Goal: Use online tool/utility

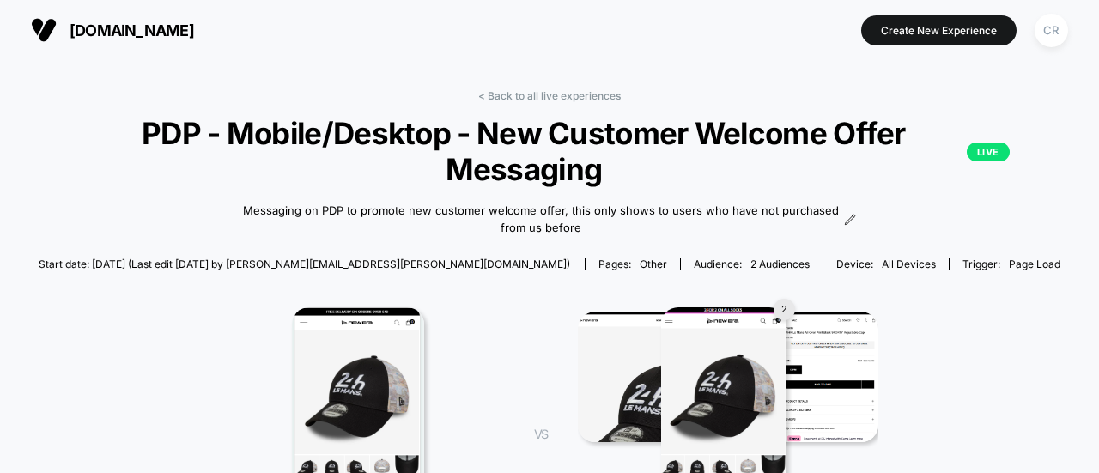
click at [182, 32] on span "[DOMAIN_NAME]" at bounding box center [132, 30] width 124 height 18
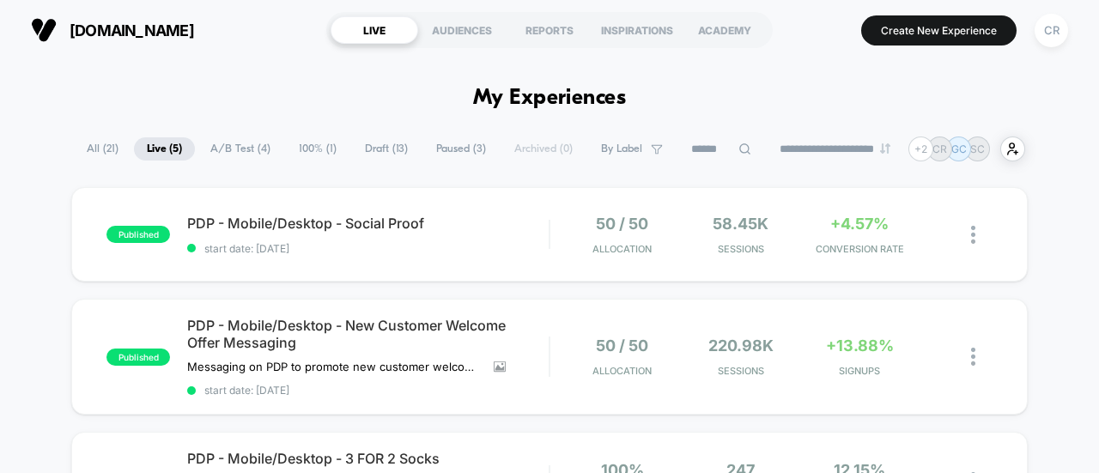
click at [366, 157] on span "Draft ( 13 )" at bounding box center [386, 148] width 69 height 23
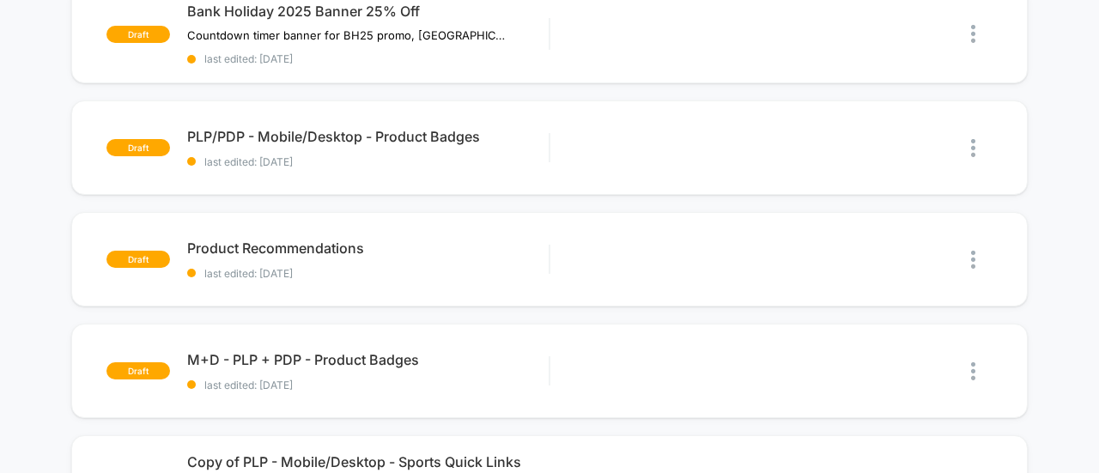
scroll to position [470, 0]
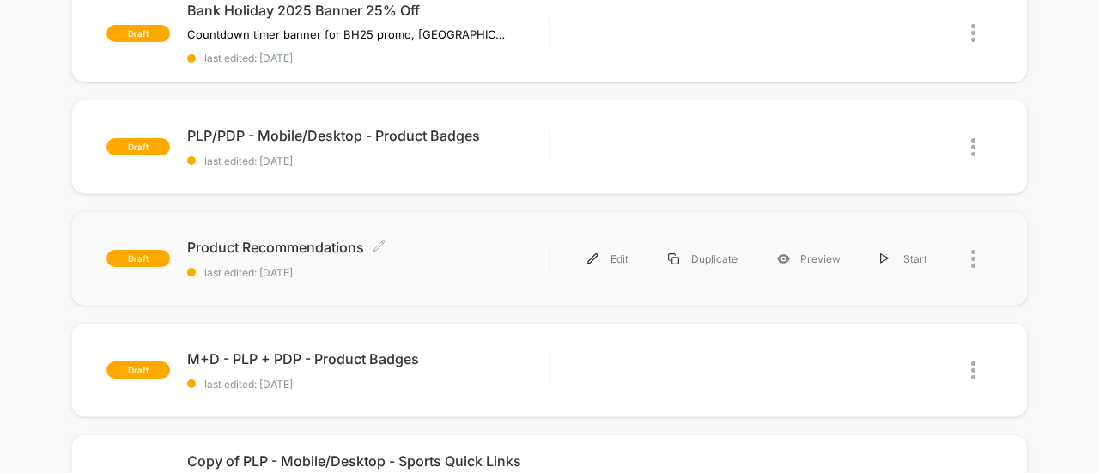
click at [417, 266] on span "last edited: [DATE]" at bounding box center [367, 272] width 361 height 13
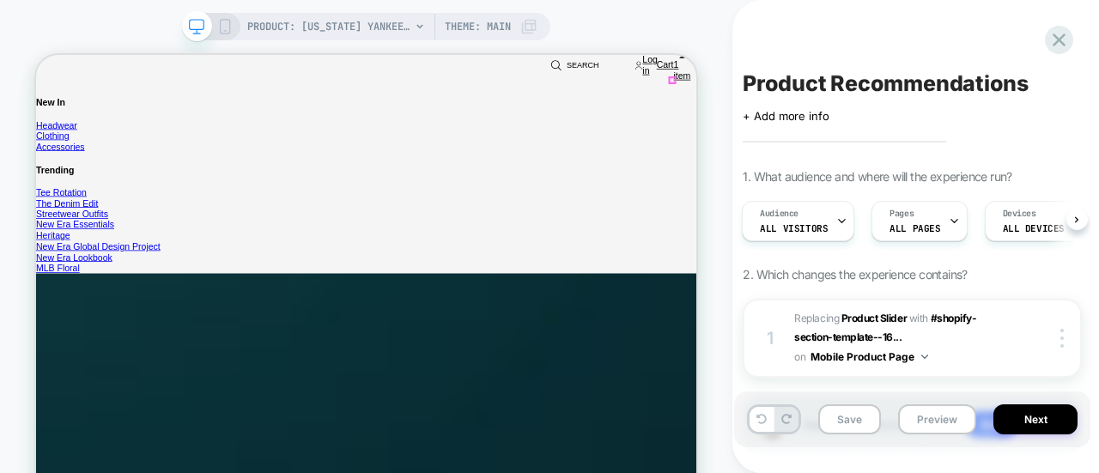
click at [233, 32] on div "PRODUCT: [US_STATE] Yankees Essential Black 59FIFTY Cap [10003436] Theme: MAIN" at bounding box center [366, 26] width 368 height 27
click at [235, 21] on div "PRODUCT: [US_STATE] Yankees Essential Black 59FIFTY Cap [10003436] Theme: MAIN" at bounding box center [366, 26] width 368 height 27
click at [218, 21] on icon at bounding box center [224, 26] width 15 height 15
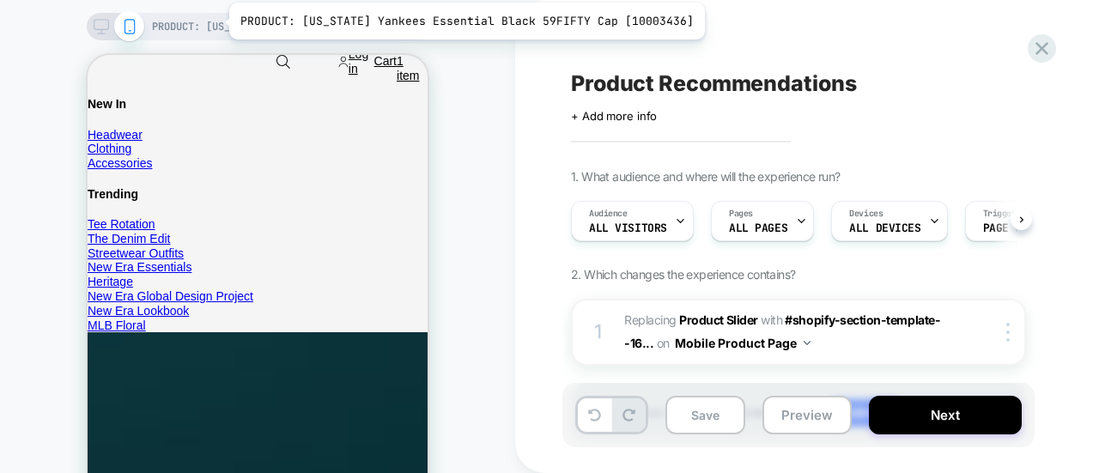
scroll to position [0, 5]
click at [218, 21] on div "PRODUCT: [US_STATE] Yankees Essential Black 59FIFTY Cap [10003436] PRODUCT: [US…" at bounding box center [549, 309] width 1099 height 618
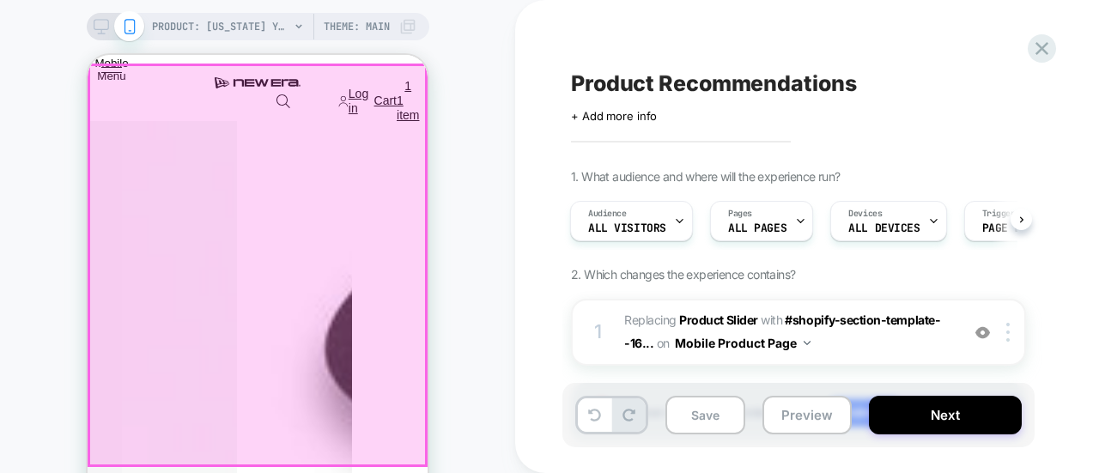
scroll to position [1088, 0]
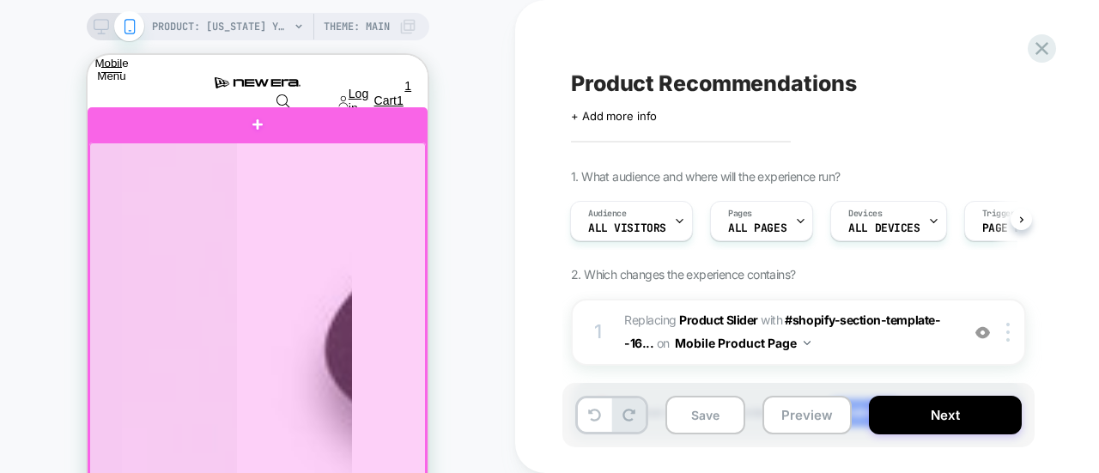
click at [327, 247] on div at bounding box center [257, 342] width 336 height 401
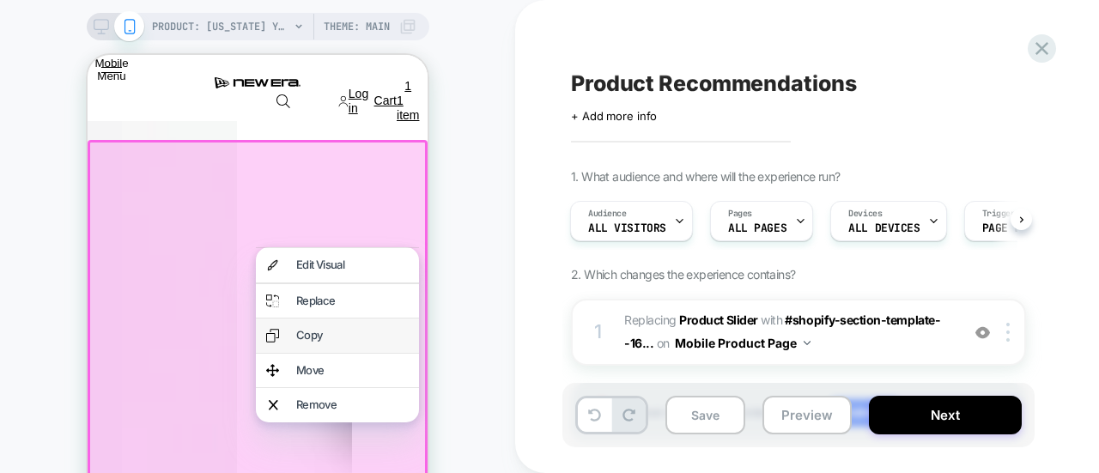
click at [335, 339] on div "Copy" at bounding box center [352, 336] width 112 height 14
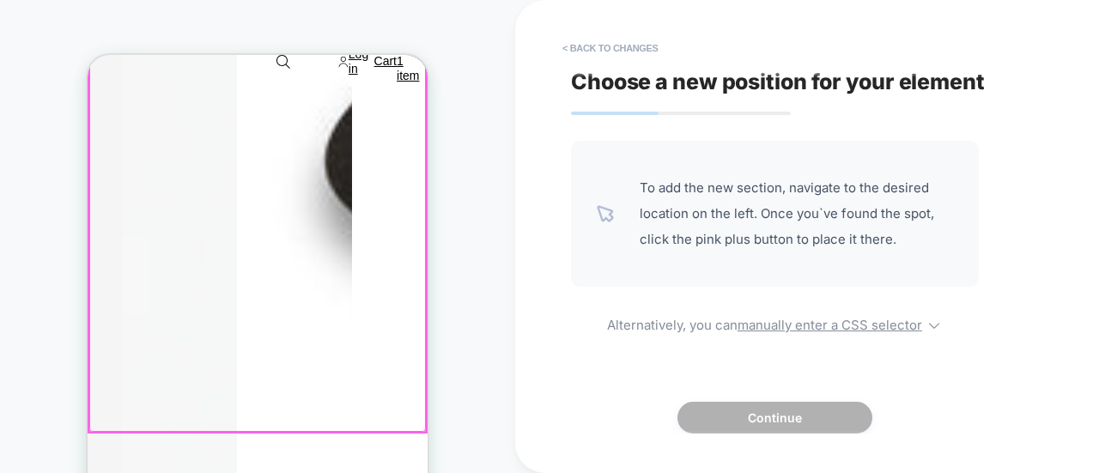
scroll to position [1277, 0]
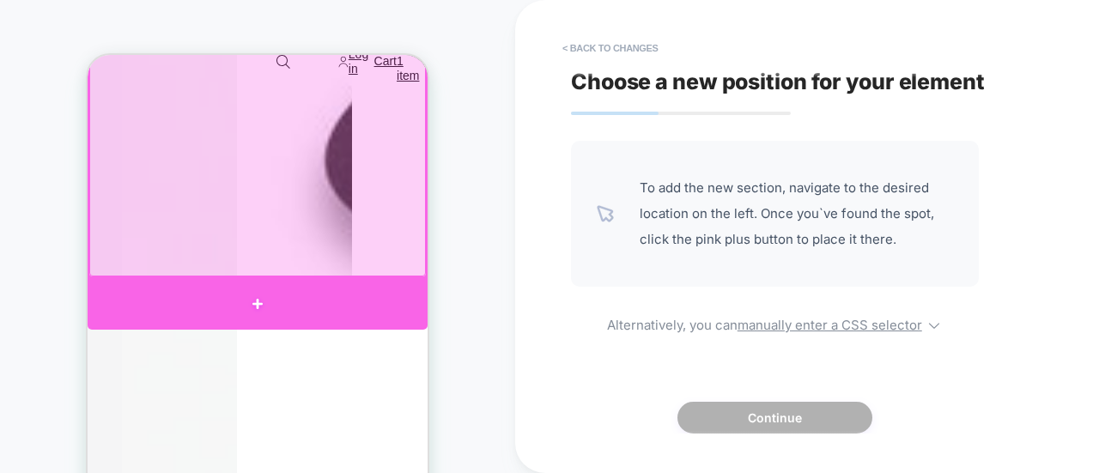
click at [329, 298] on div at bounding box center [258, 304] width 340 height 52
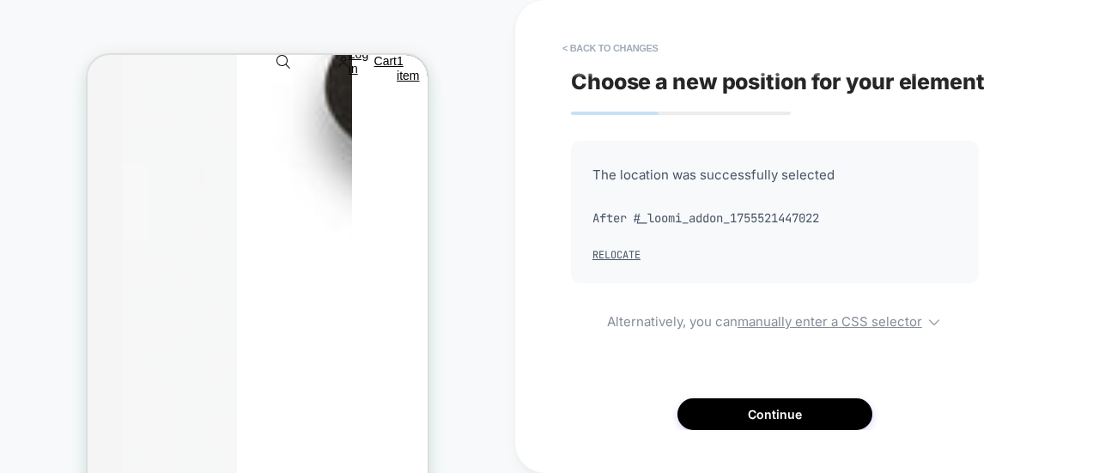
scroll to position [1352, 0]
click at [593, 58] on button "< Back to changes" at bounding box center [610, 47] width 113 height 27
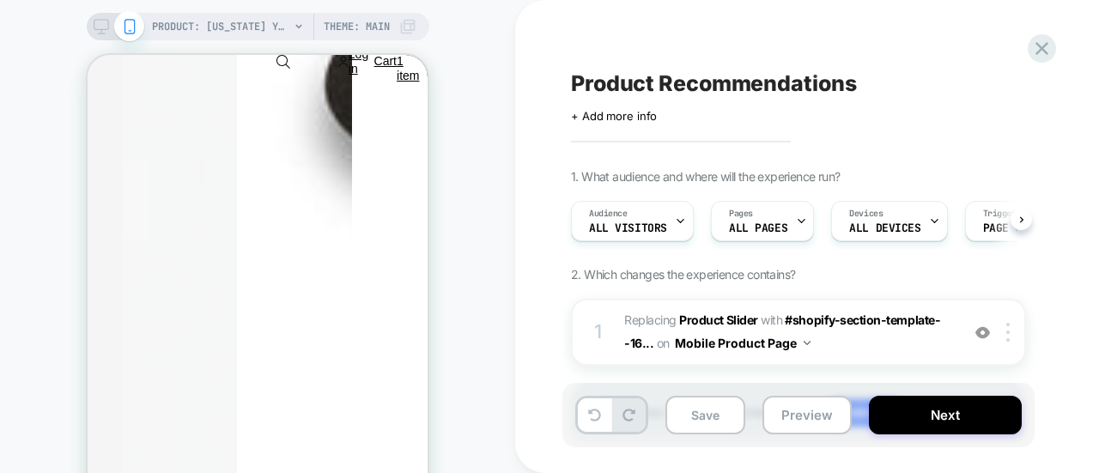
scroll to position [0, 1]
drag, startPoint x: 593, startPoint y: 58, endPoint x: 460, endPoint y: 294, distance: 271.0
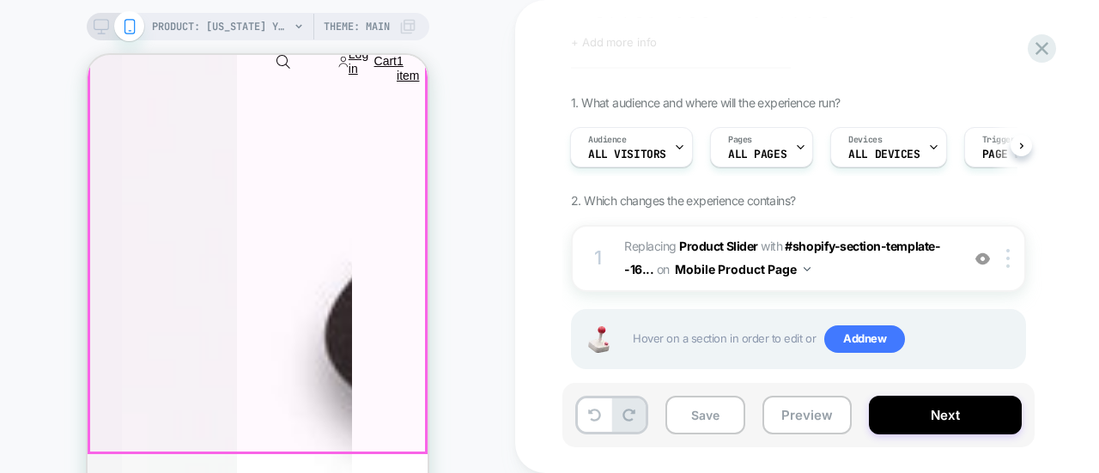
scroll to position [1136, 0]
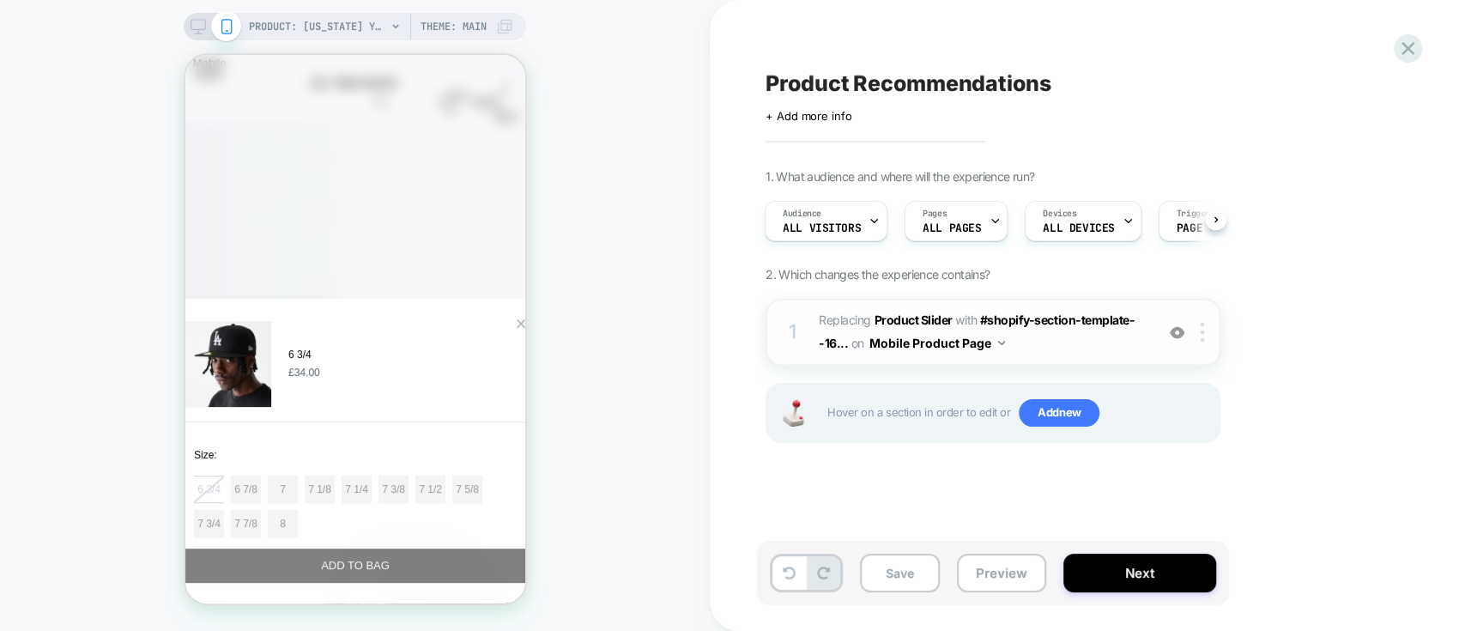
scroll to position [0, 5]
click at [452, 472] on button "7 5/8" at bounding box center [467, 489] width 30 height 27
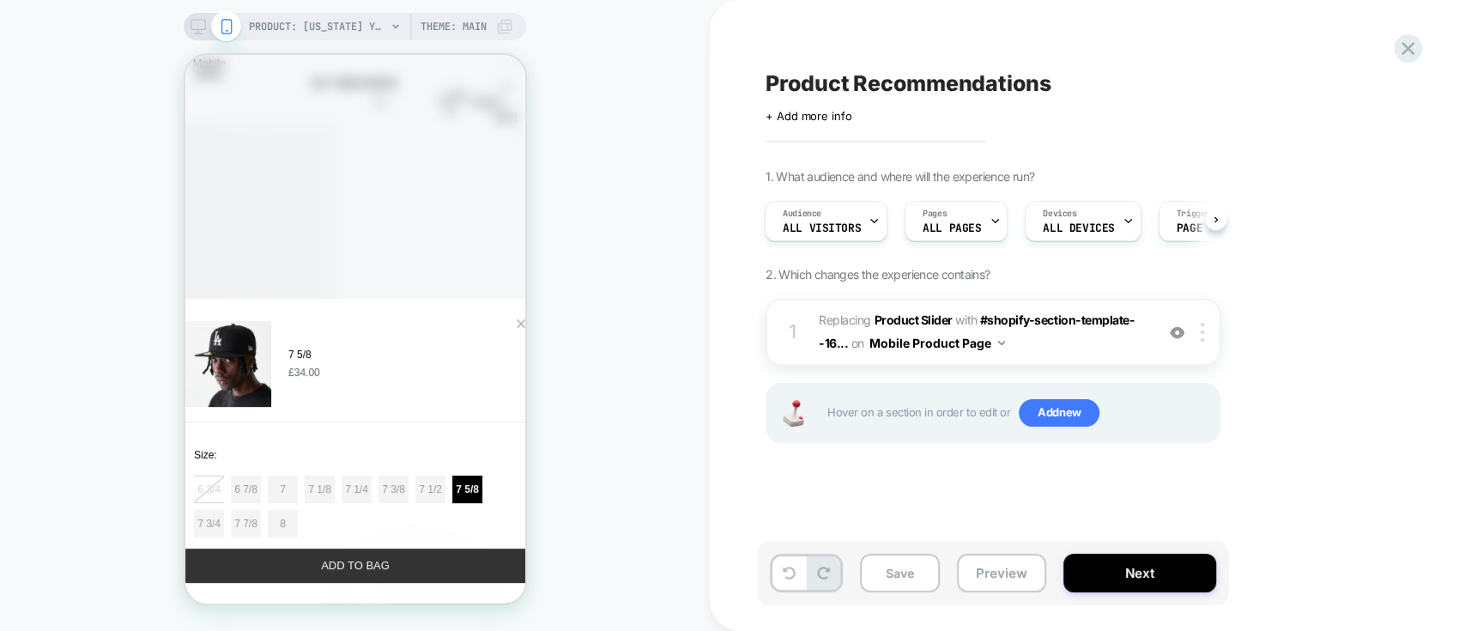
click at [364, 472] on button "ADD TO BAG" at bounding box center [355, 566] width 340 height 34
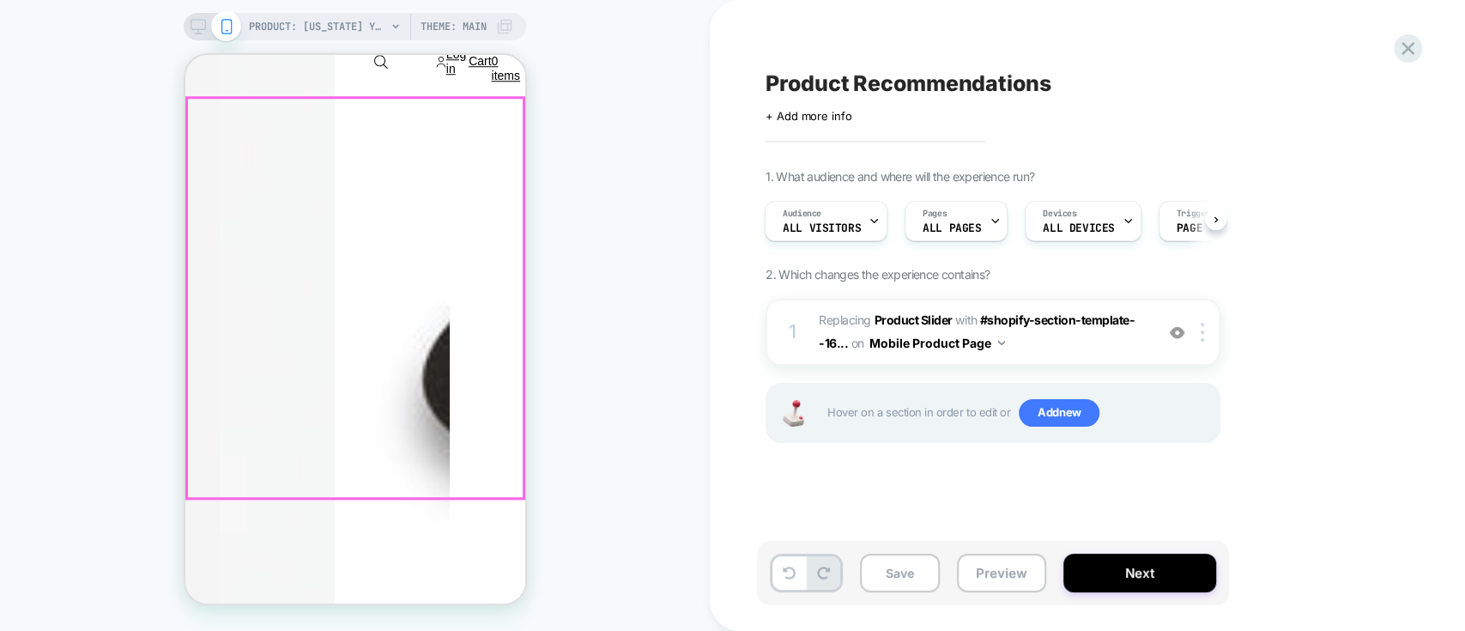
scroll to position [0, 0]
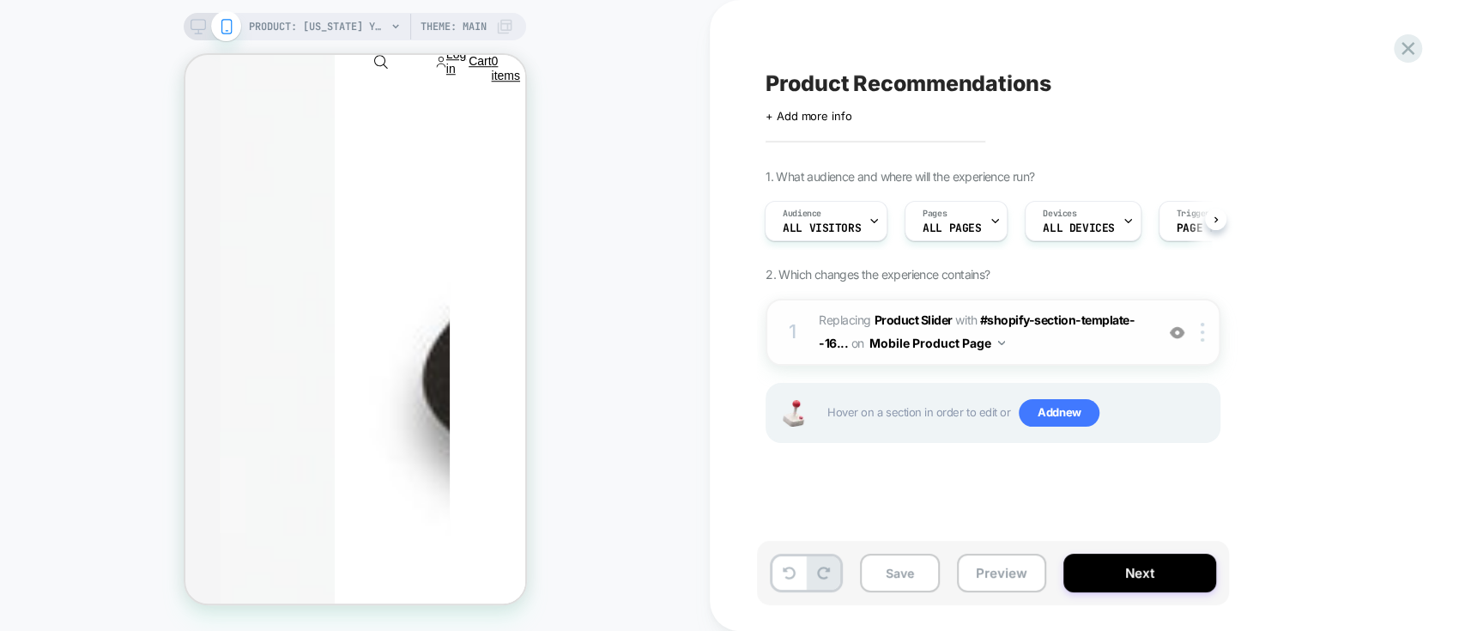
click at [1096, 342] on span "#_loomi_addon_1755521447022 Replacing Product Slider WITH #shopify-section-temp…" at bounding box center [982, 332] width 327 height 46
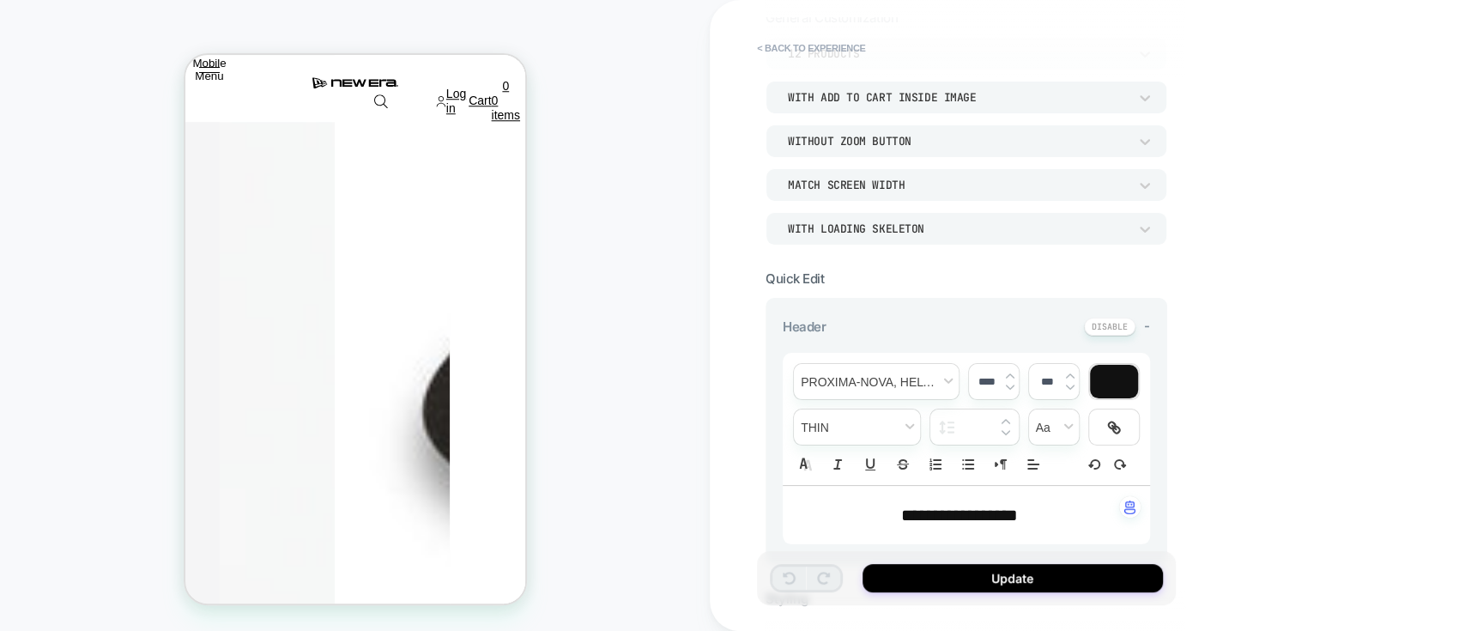
scroll to position [43, 0]
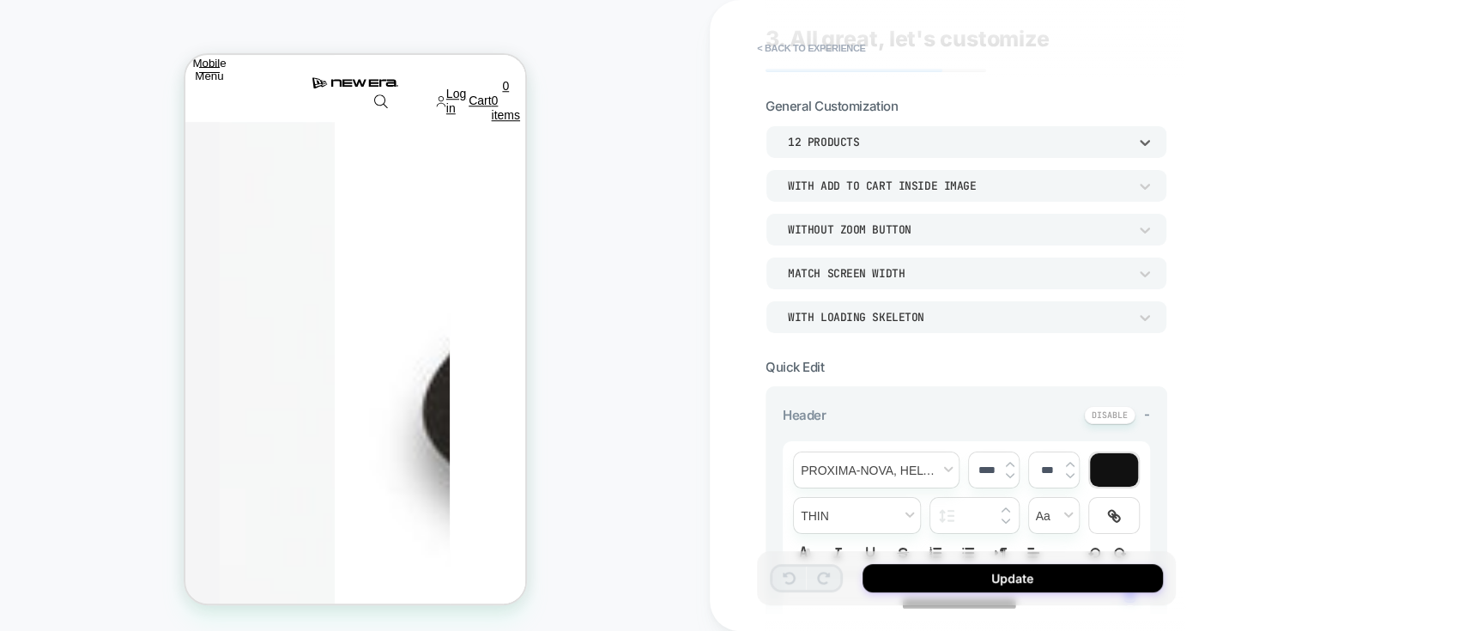
click at [901, 137] on div "12 Products" at bounding box center [958, 142] width 340 height 15
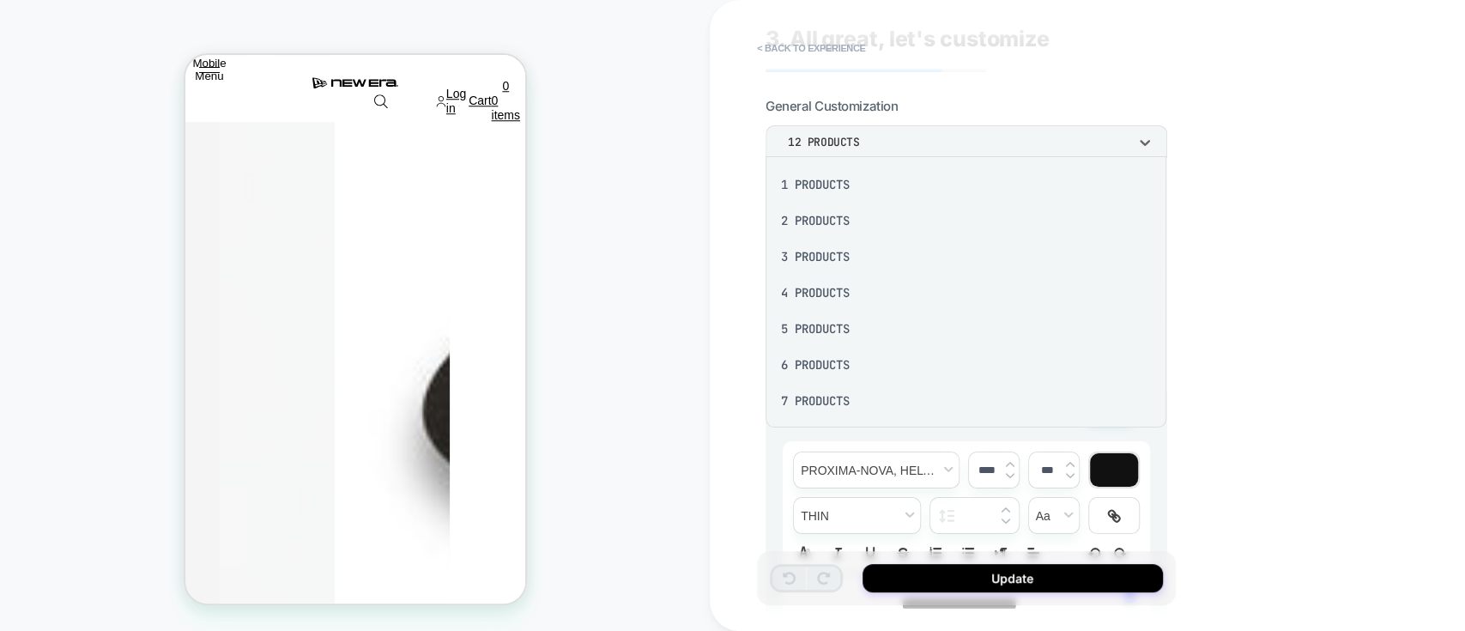
scroll to position [225, 0]
click at [1098, 272] on div at bounding box center [732, 315] width 1465 height 631
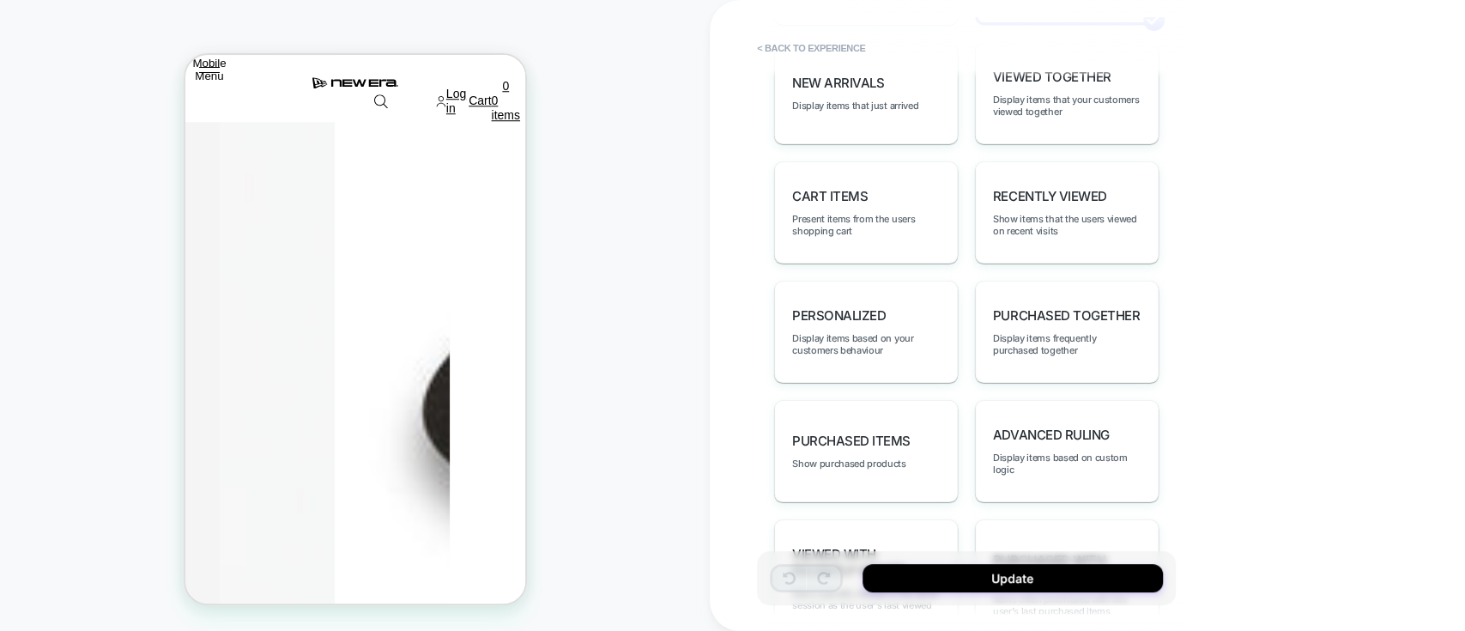
scroll to position [972, 0]
click at [862, 306] on div "personalized Display items based on your customers behaviour" at bounding box center [866, 328] width 184 height 102
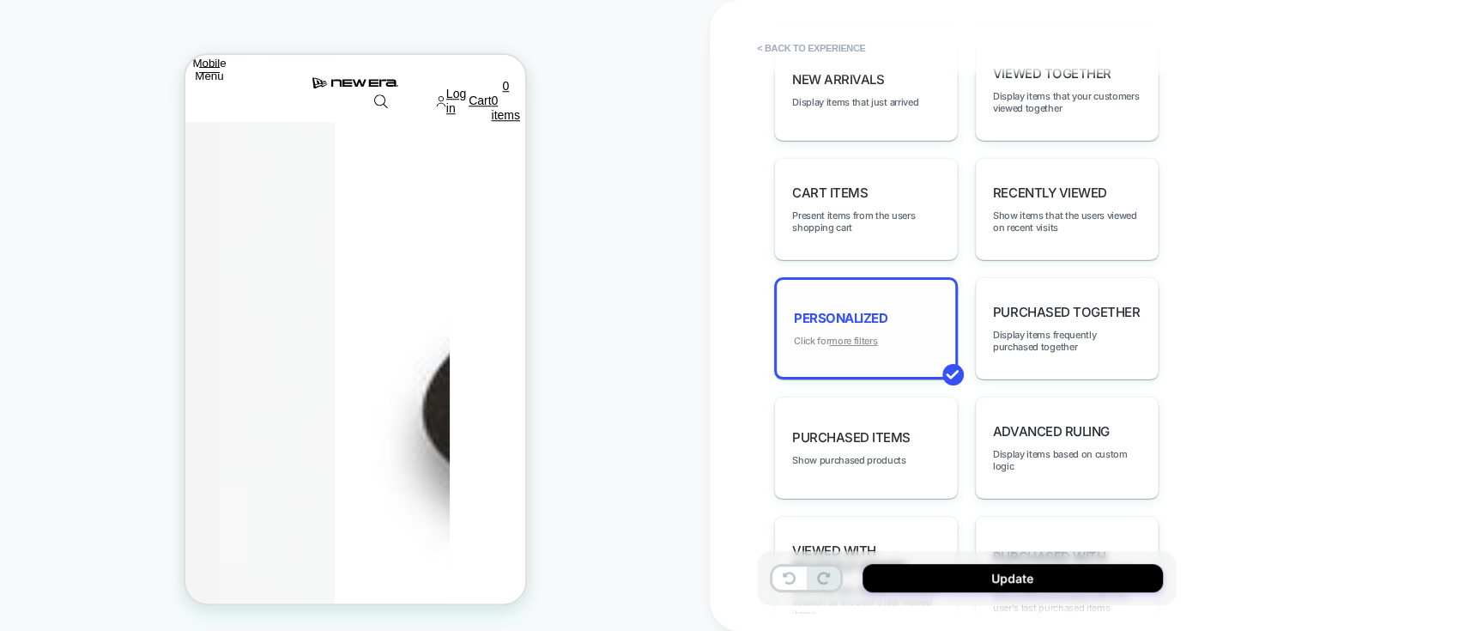
click at [862, 335] on u "more filters" at bounding box center [853, 341] width 48 height 12
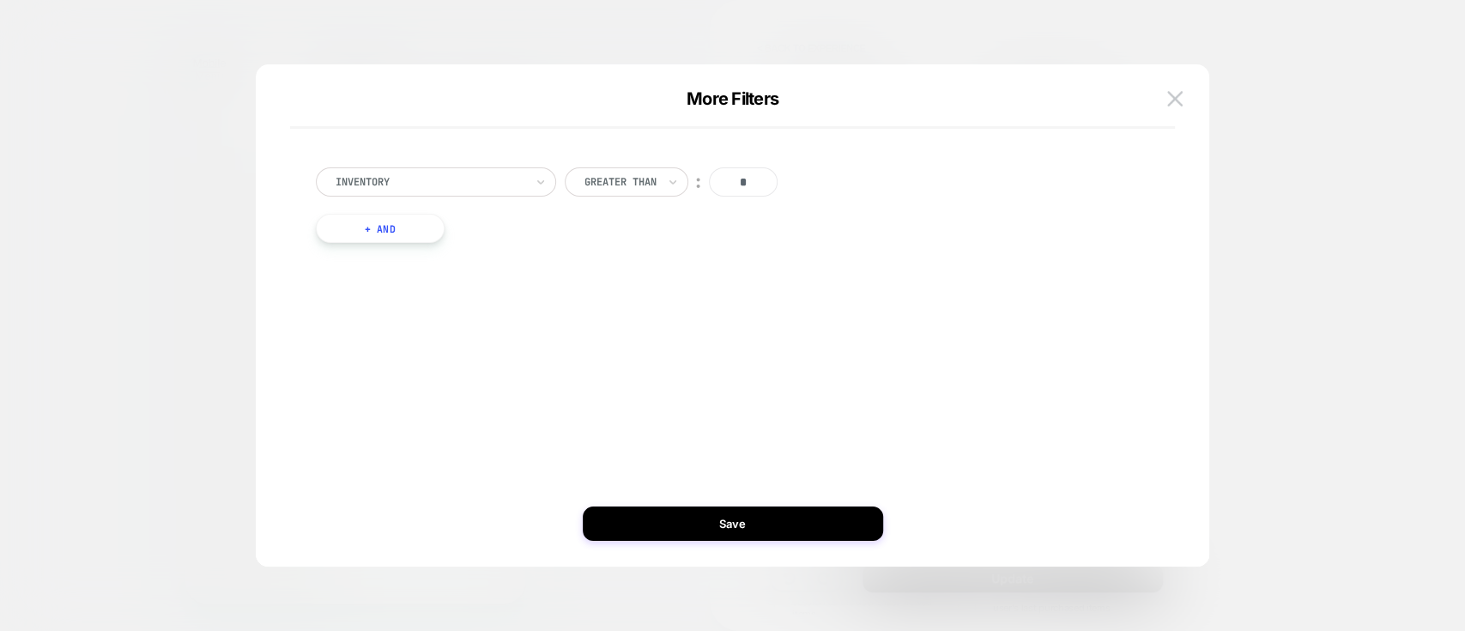
click at [414, 221] on button "+ And" at bounding box center [380, 228] width 129 height 29
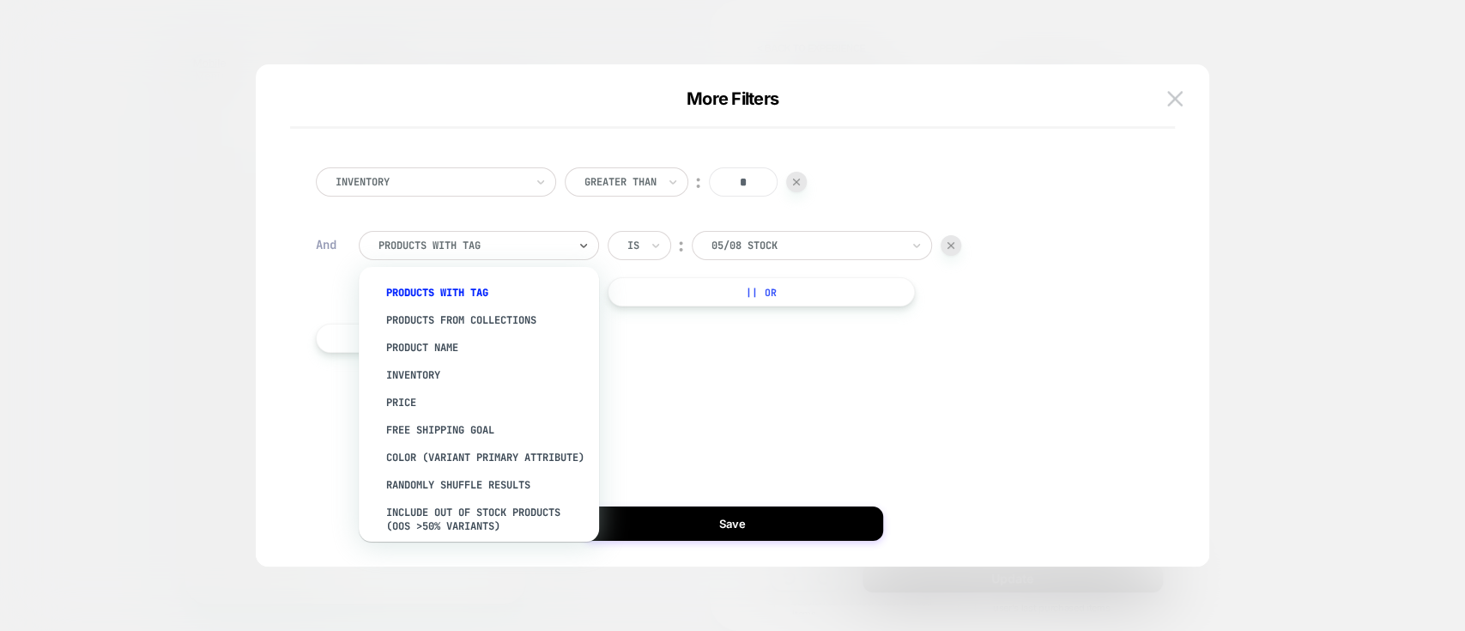
click at [460, 244] on div at bounding box center [473, 245] width 189 height 15
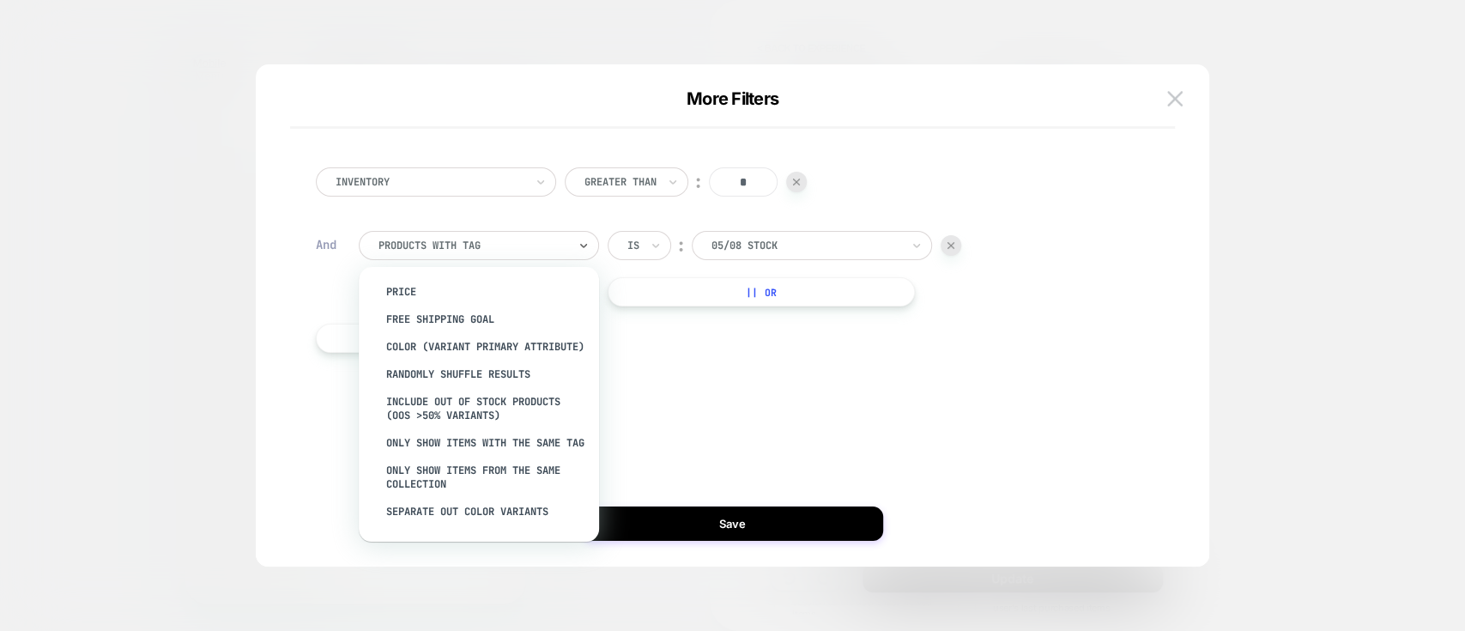
scroll to position [161, 0]
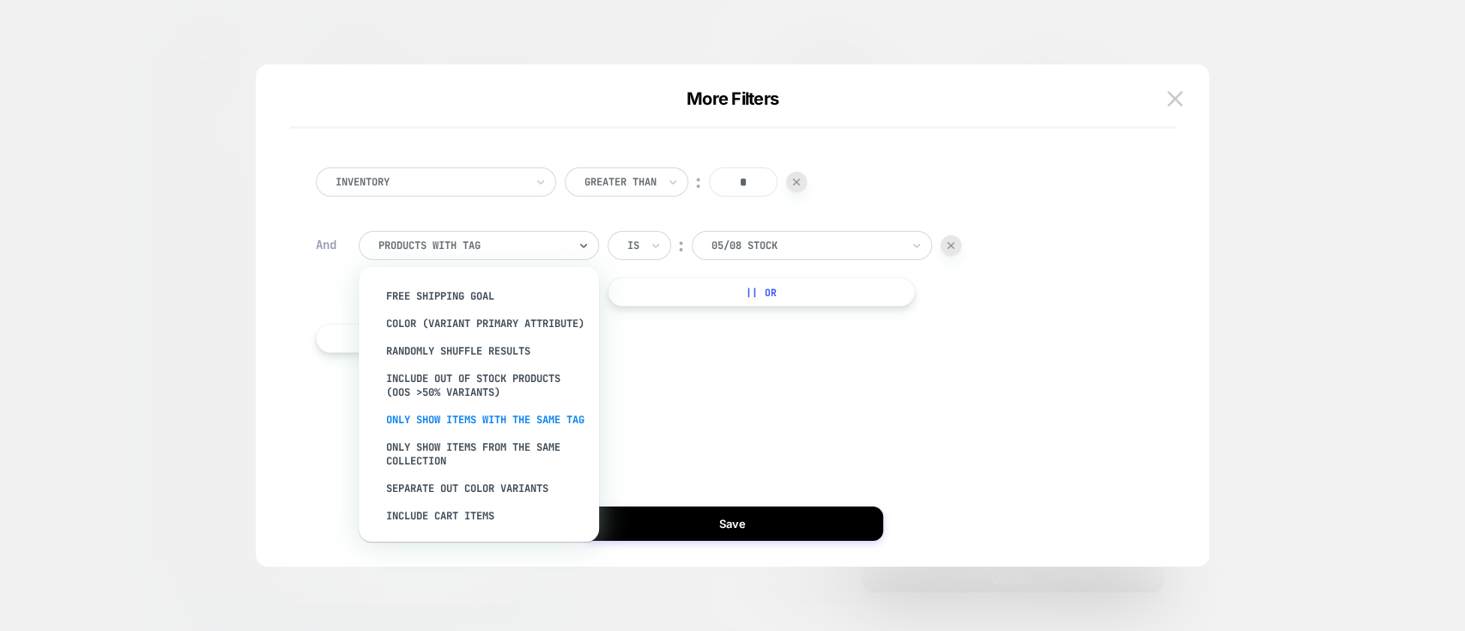
click at [434, 415] on div "Only show items with the same tag" at bounding box center [487, 419] width 223 height 27
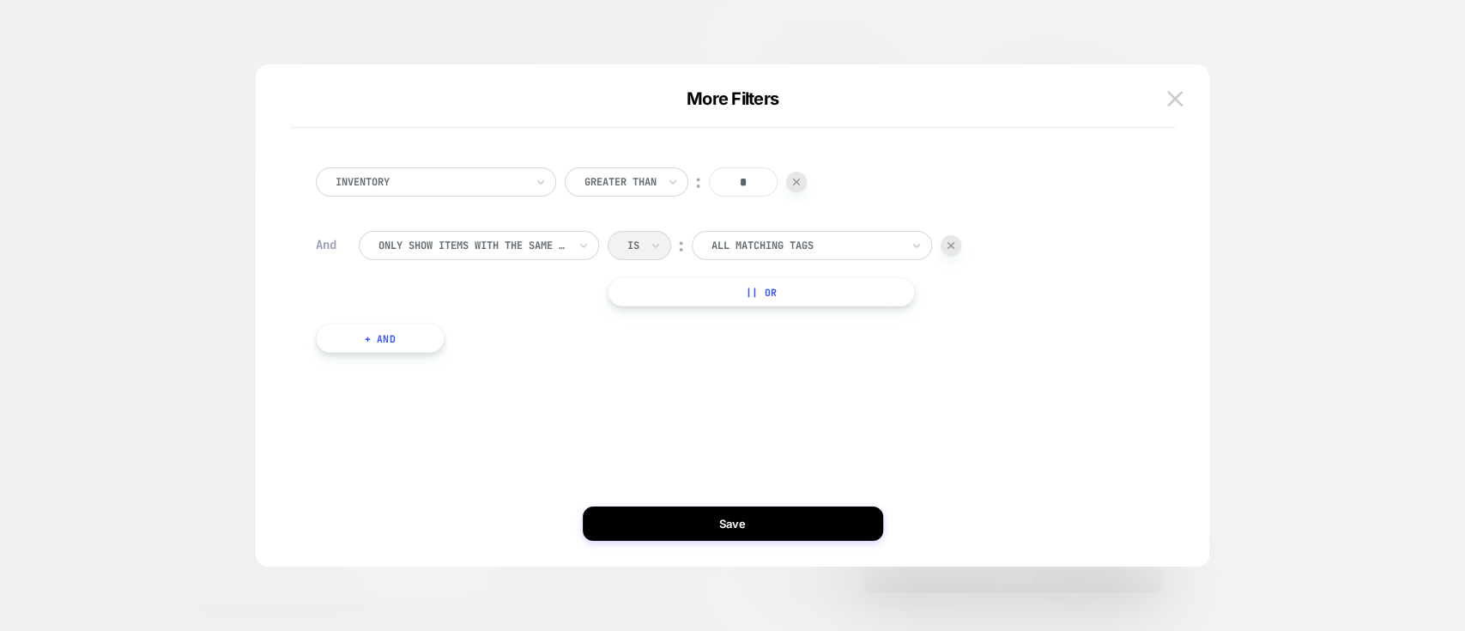
click at [780, 233] on div "All matching tags" at bounding box center [812, 245] width 240 height 29
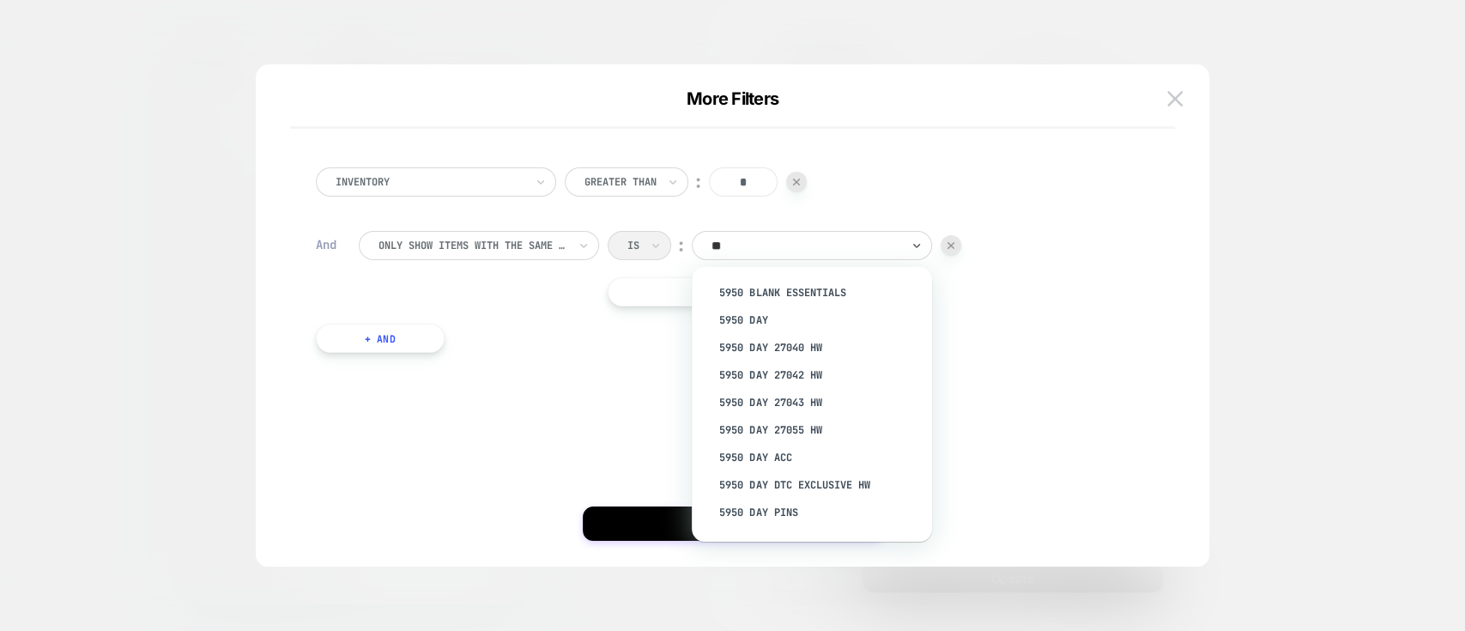
type input "*"
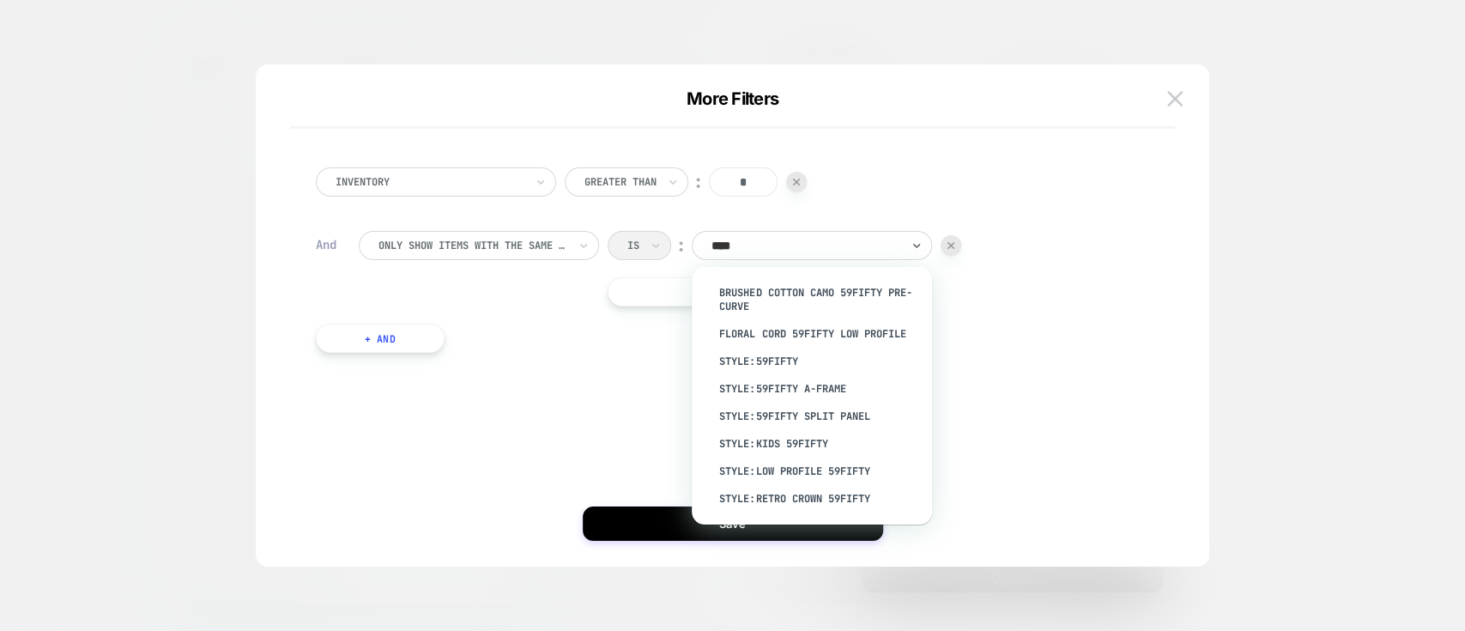
type input "*****"
click at [824, 361] on div "style:59FIFTY" at bounding box center [820, 361] width 223 height 27
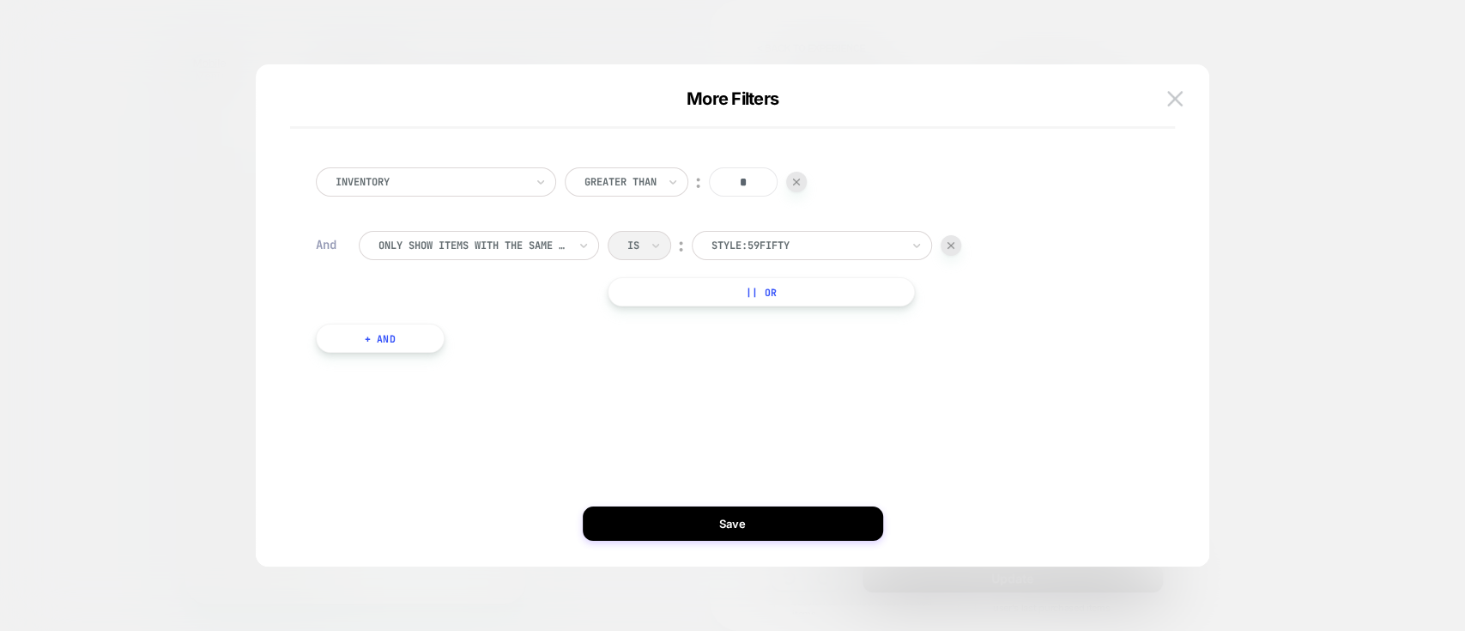
click at [376, 332] on button "+ And" at bounding box center [380, 338] width 129 height 29
click at [508, 343] on div "products with tag" at bounding box center [479, 355] width 240 height 29
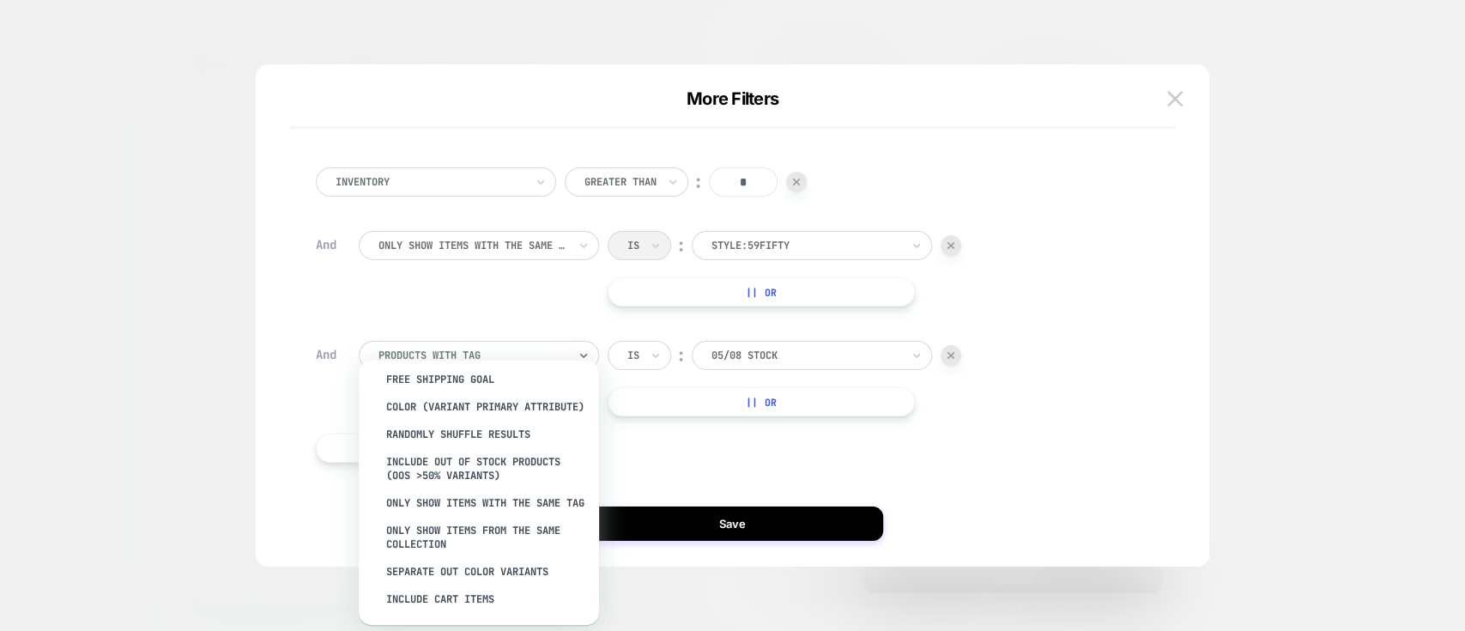
scroll to position [15, 0]
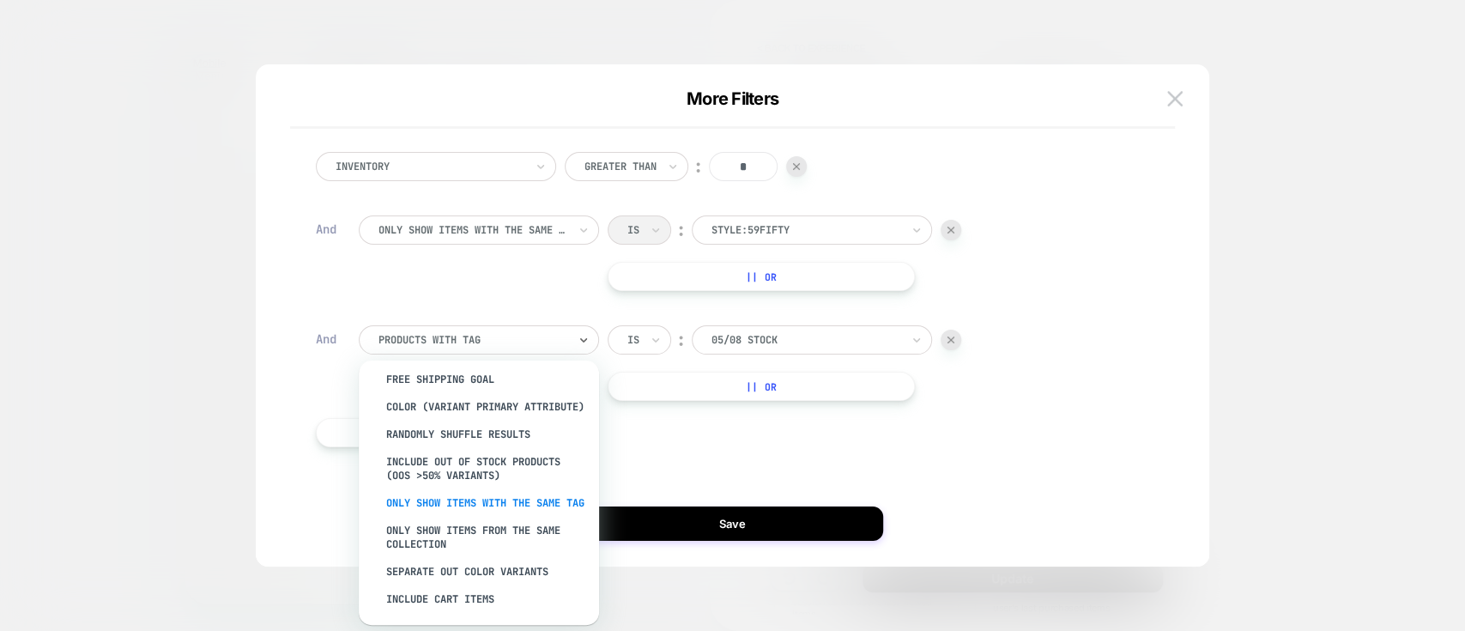
click at [481, 472] on div "Only show items with the same tag" at bounding box center [487, 502] width 223 height 27
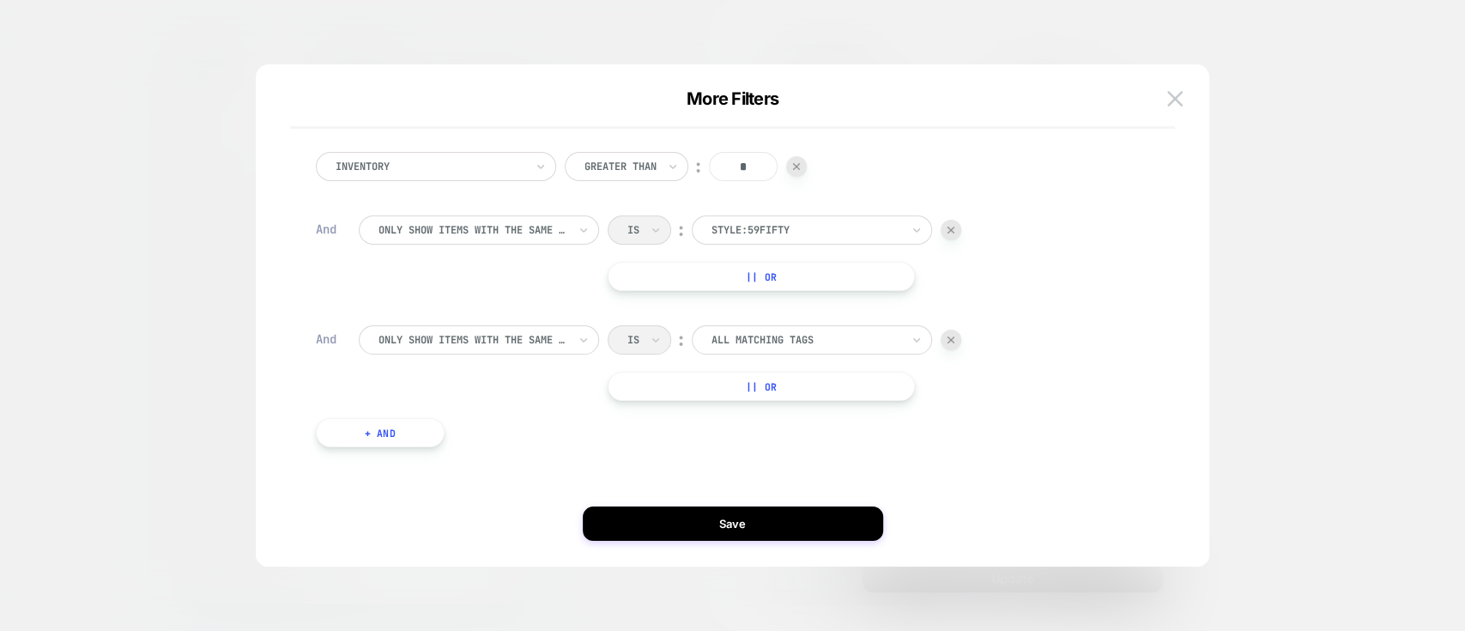
scroll to position [0, 0]
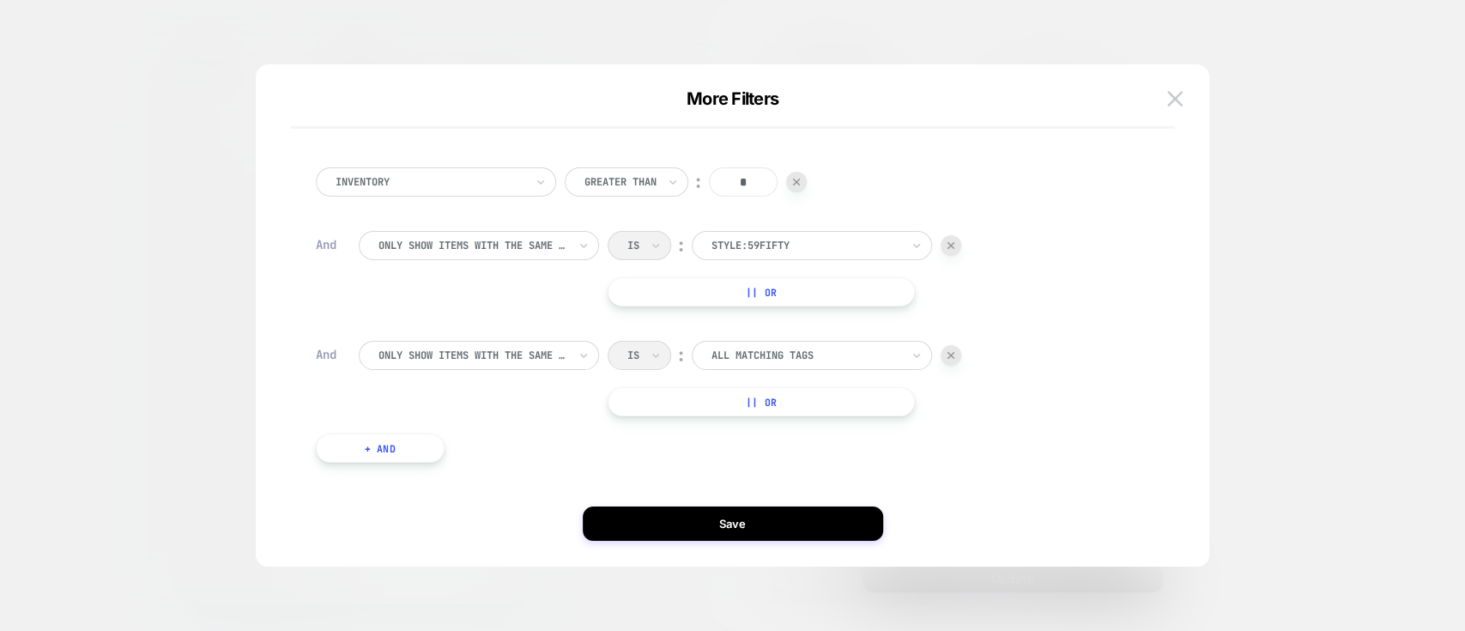
click at [765, 348] on div at bounding box center [806, 355] width 189 height 15
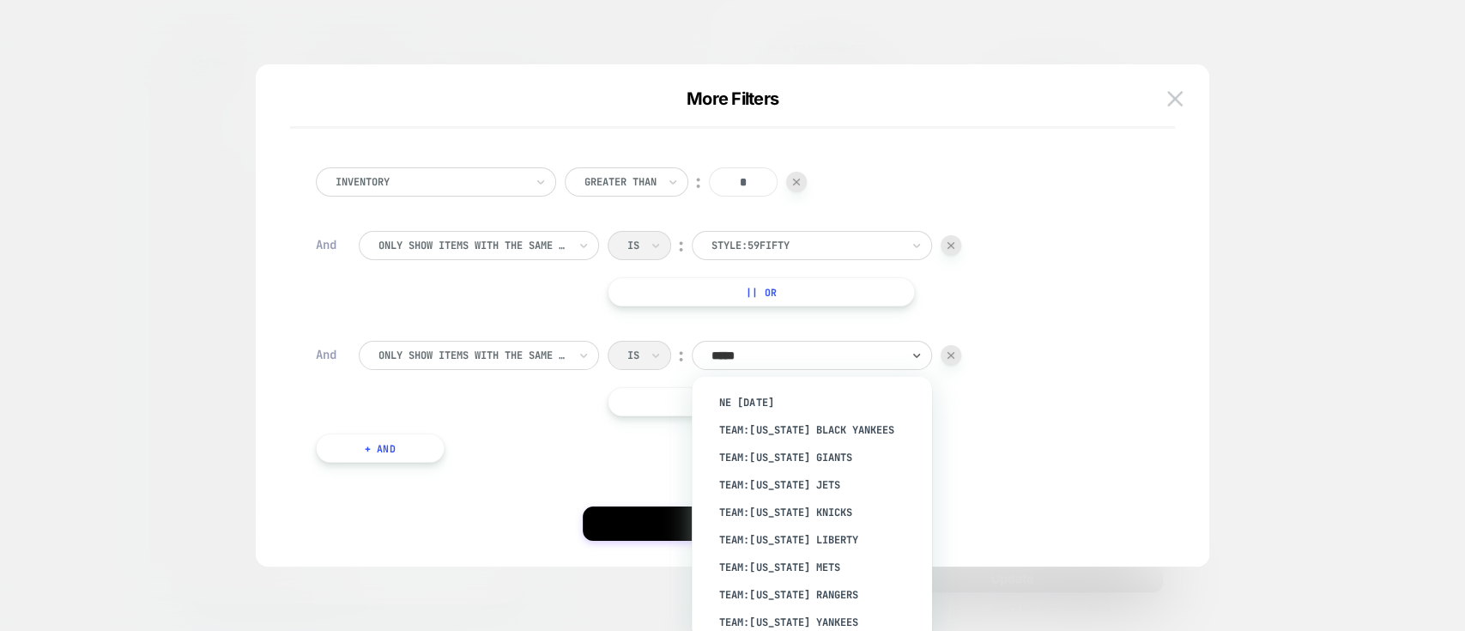
type input "******"
click at [809, 397] on div "team:[US_STATE] Black Yankees" at bounding box center [820, 402] width 223 height 27
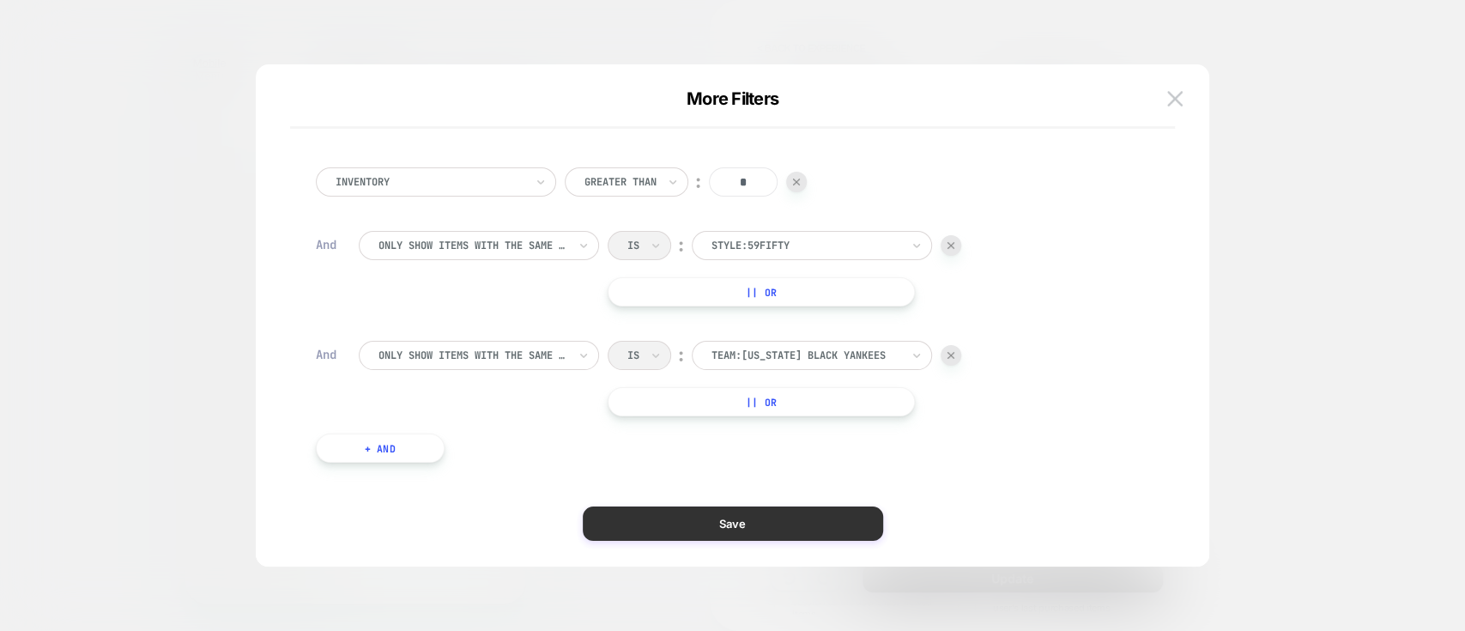
click at [680, 472] on button "Save" at bounding box center [733, 523] width 300 height 34
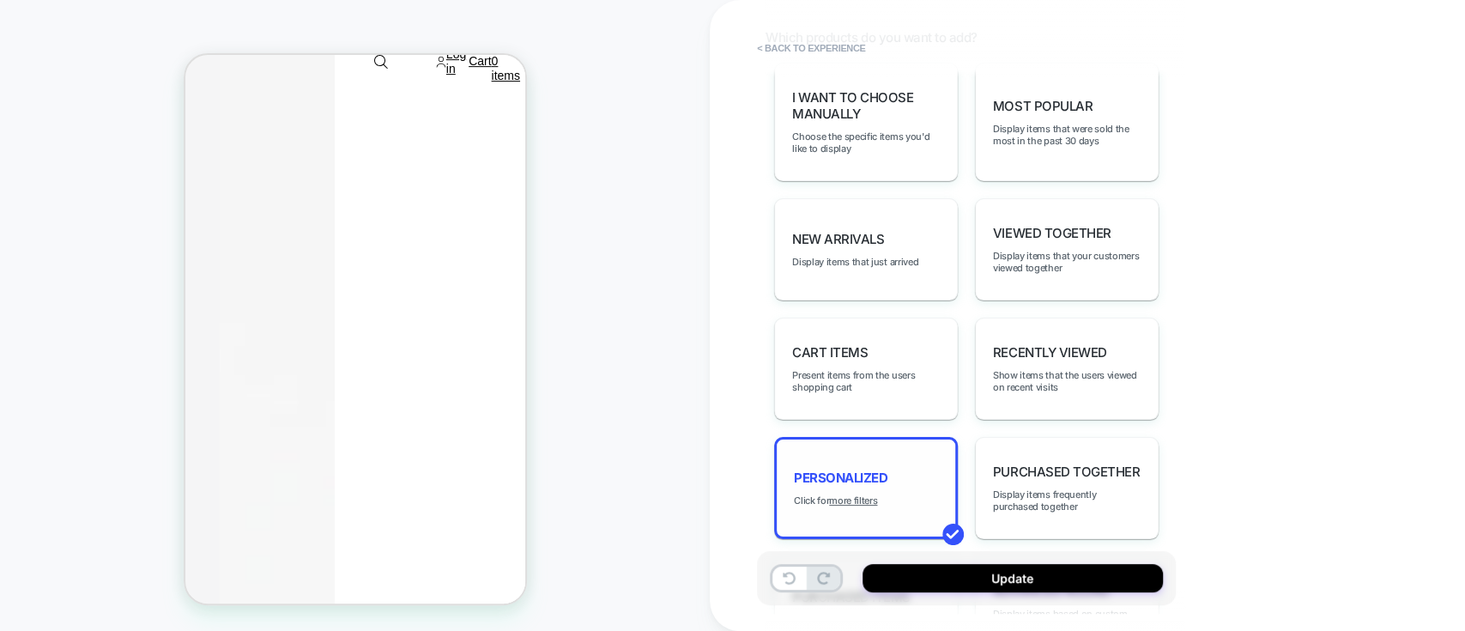
scroll to position [811, 0]
click at [863, 472] on u "more filters" at bounding box center [853, 501] width 48 height 12
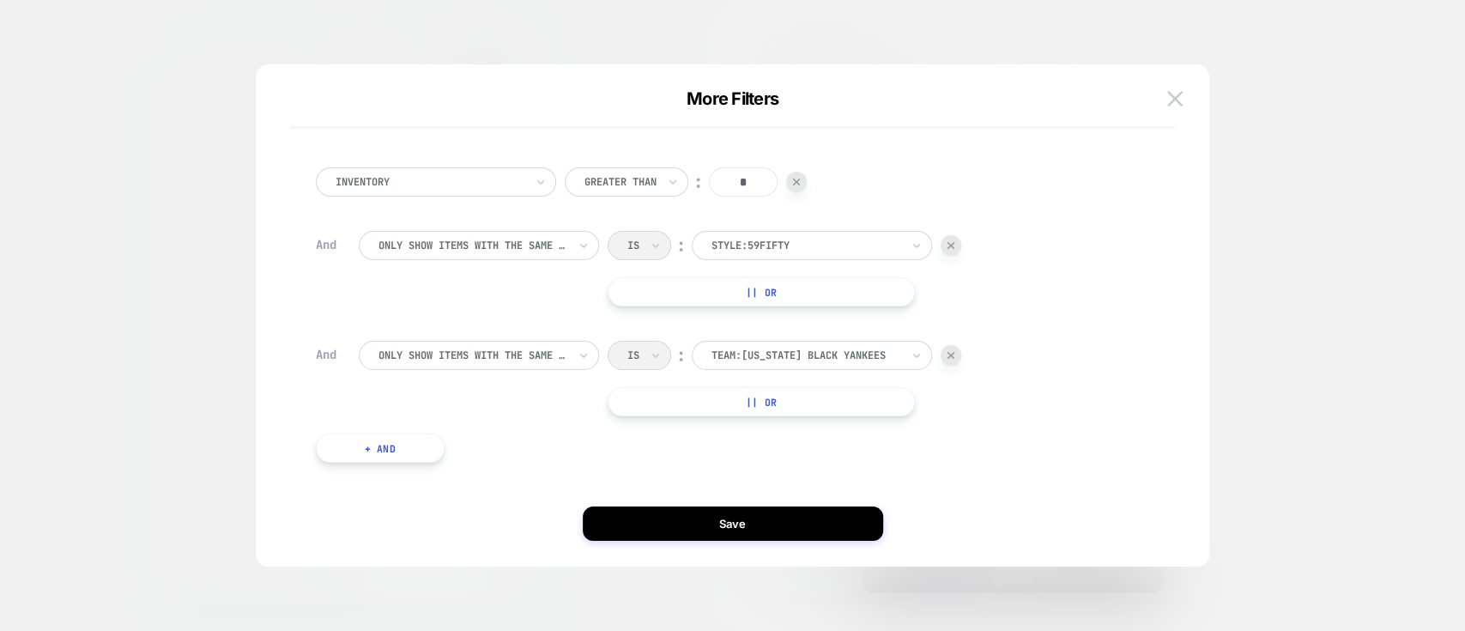
click at [954, 354] on img at bounding box center [951, 355] width 7 height 7
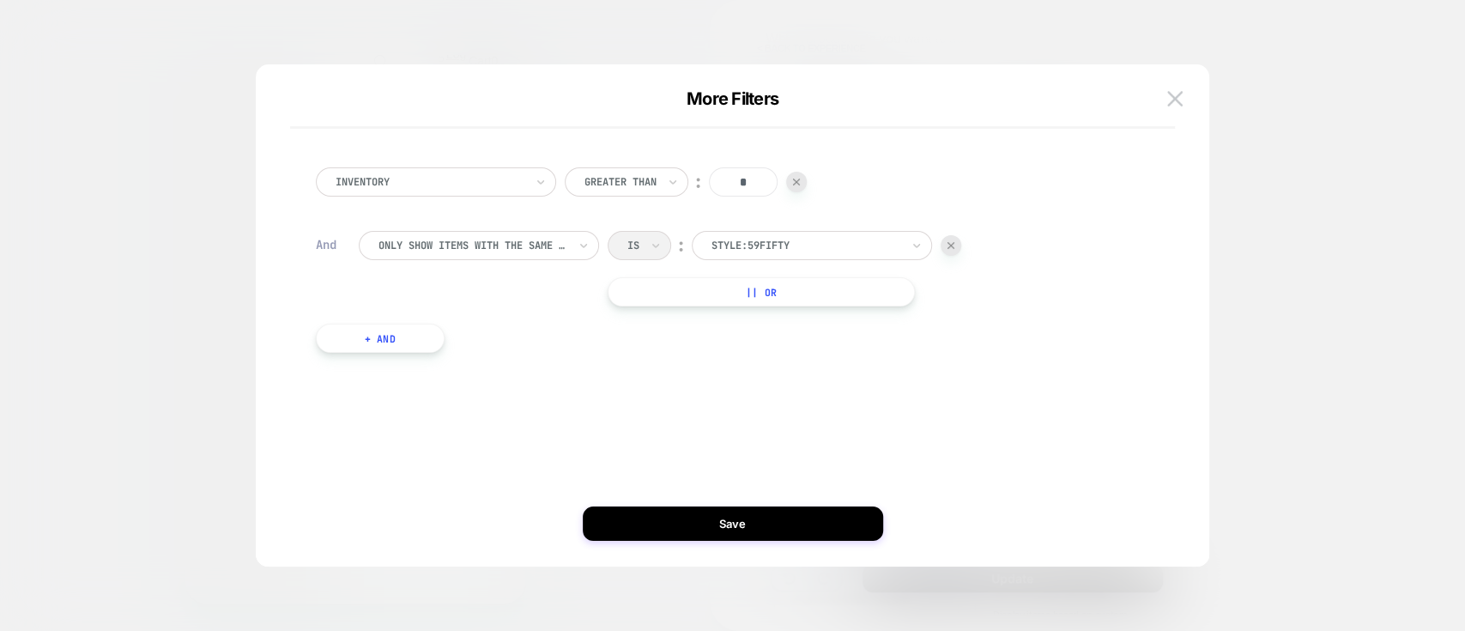
click at [951, 247] on img at bounding box center [951, 245] width 7 height 7
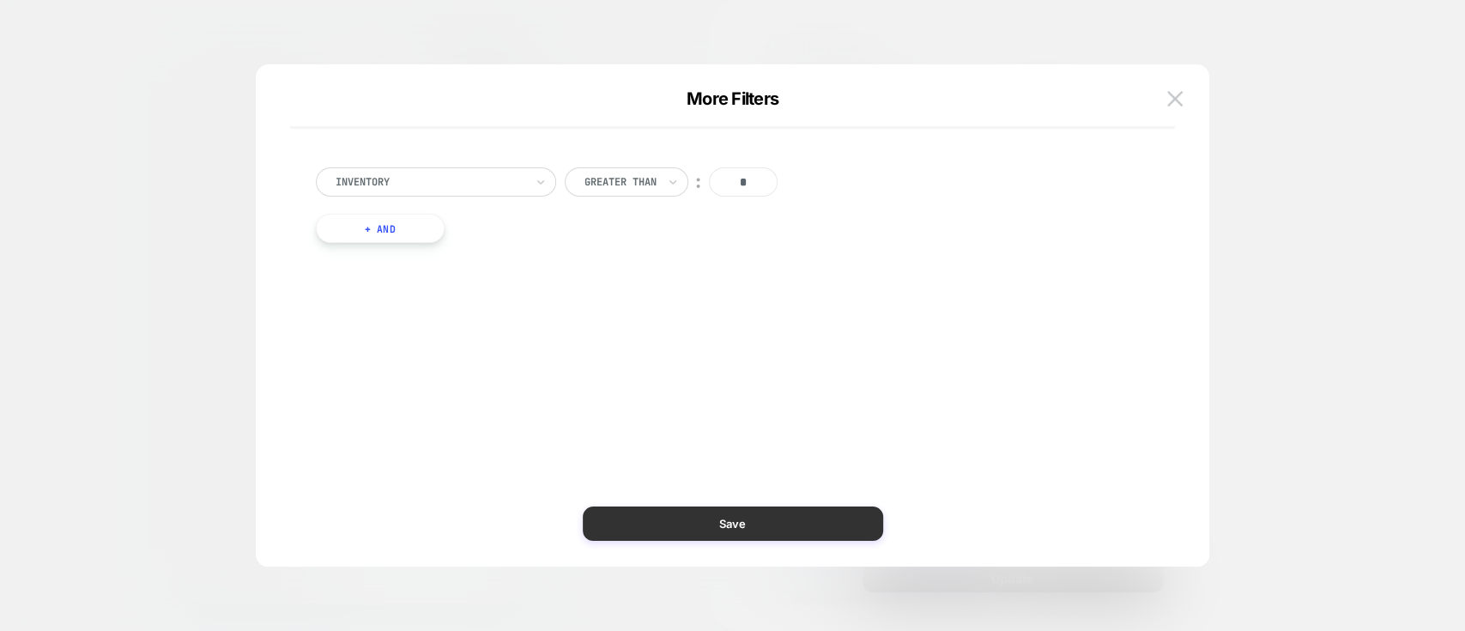
click at [778, 472] on button "Save" at bounding box center [733, 523] width 300 height 34
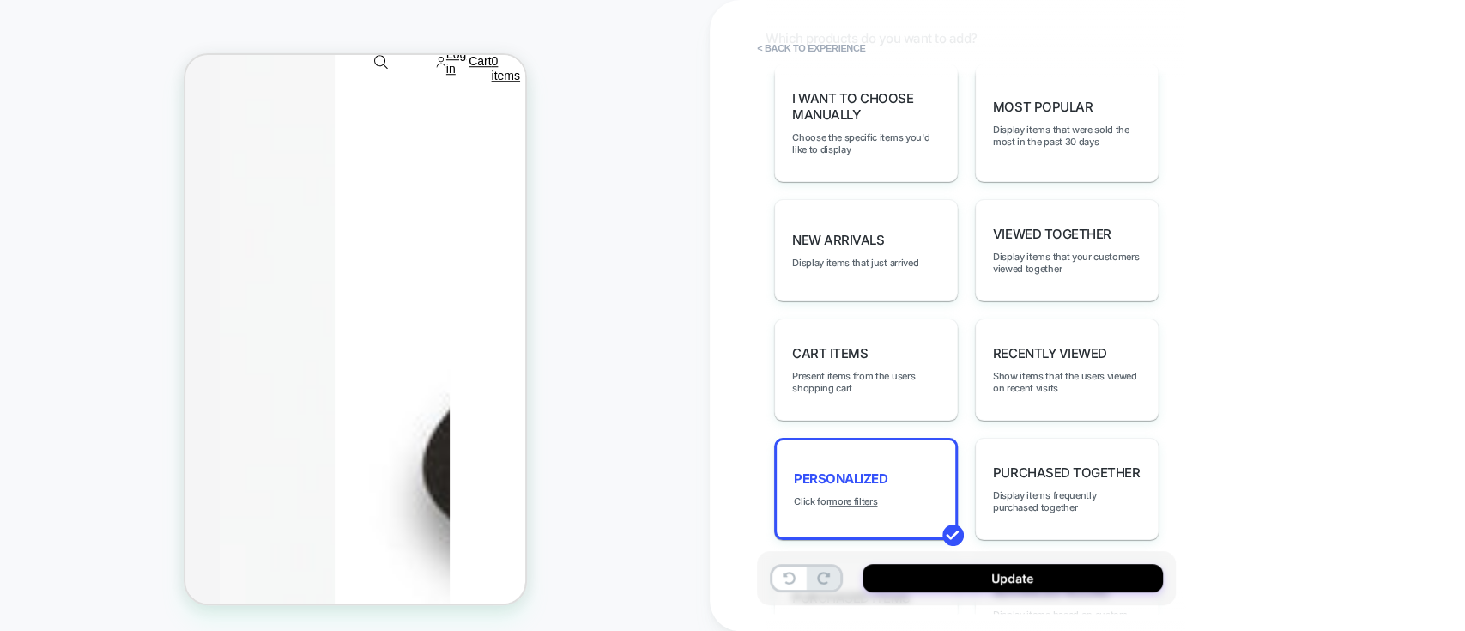
scroll to position [1058, 0]
click at [886, 354] on div "Cart Items Present items from the users shopping cart" at bounding box center [866, 369] width 184 height 102
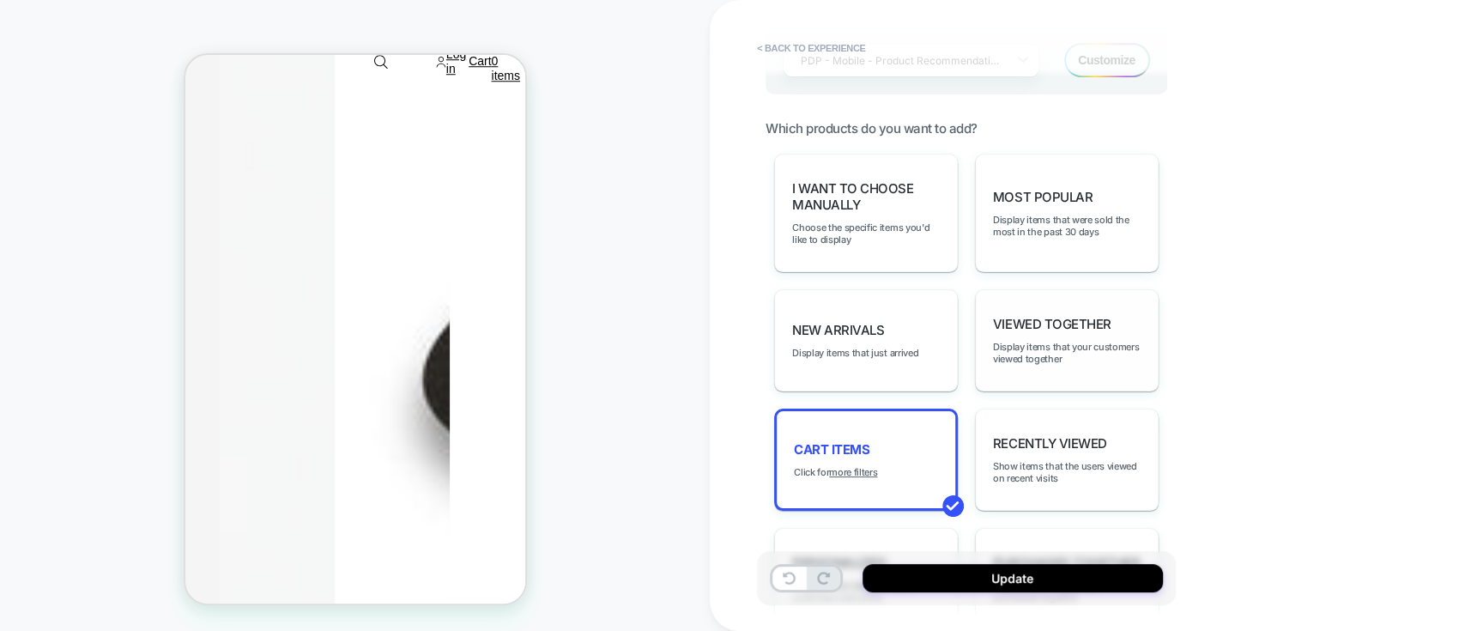
scroll to position [746, 0]
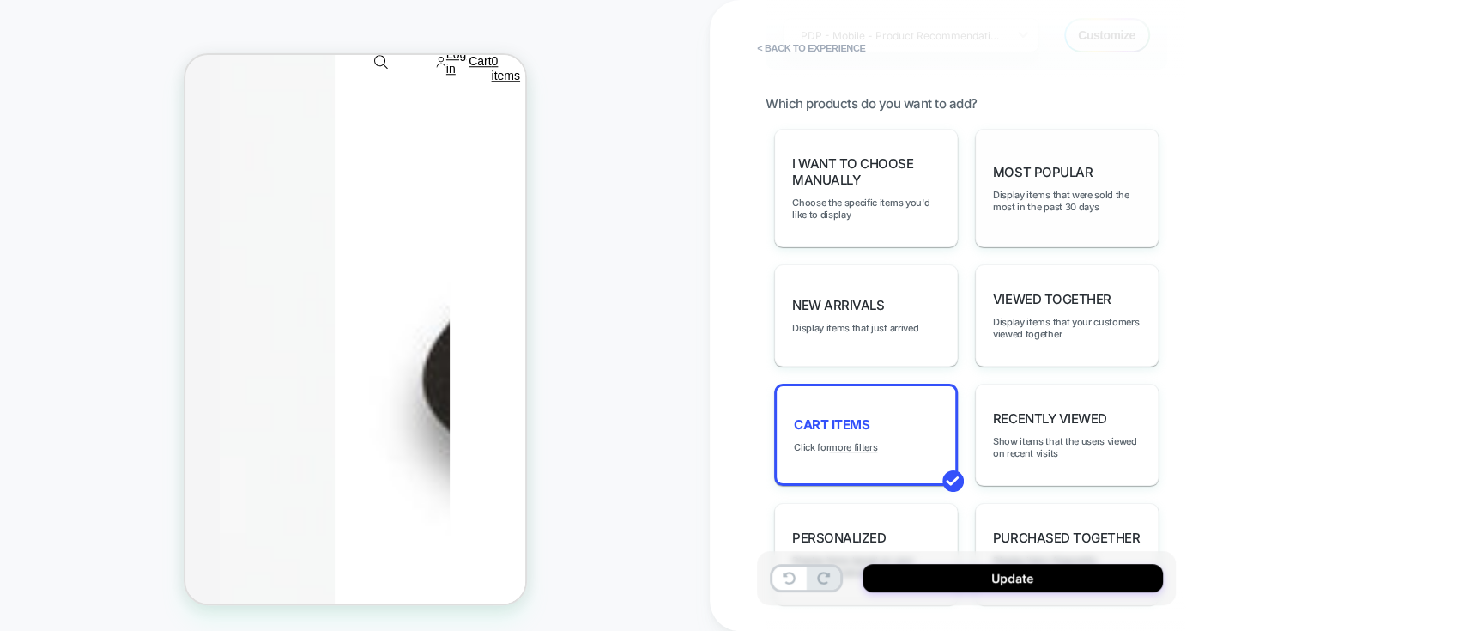
click at [1042, 216] on div "Most Popular Display items that were sold the most in the past 30 days" at bounding box center [1067, 188] width 184 height 118
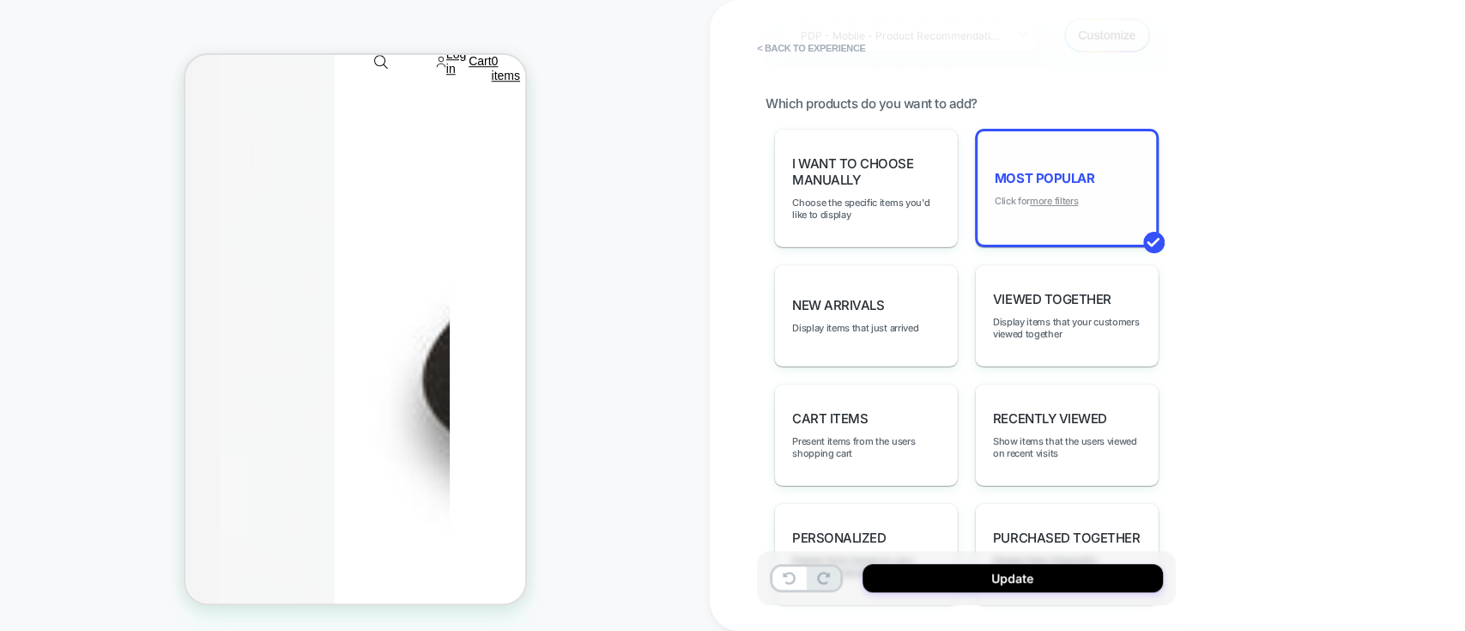
click at [1071, 195] on u "more filters" at bounding box center [1054, 201] width 48 height 12
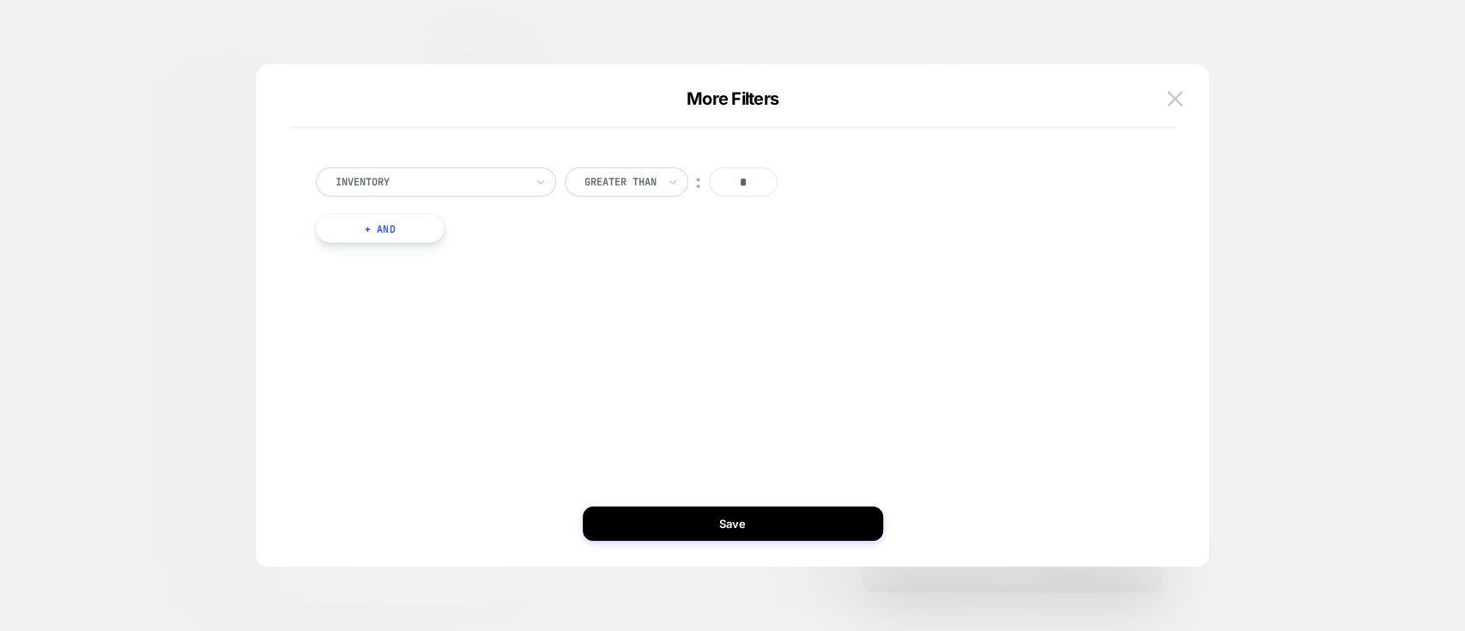
click at [399, 228] on button "+ And" at bounding box center [380, 228] width 129 height 29
click at [488, 245] on div at bounding box center [473, 245] width 189 height 15
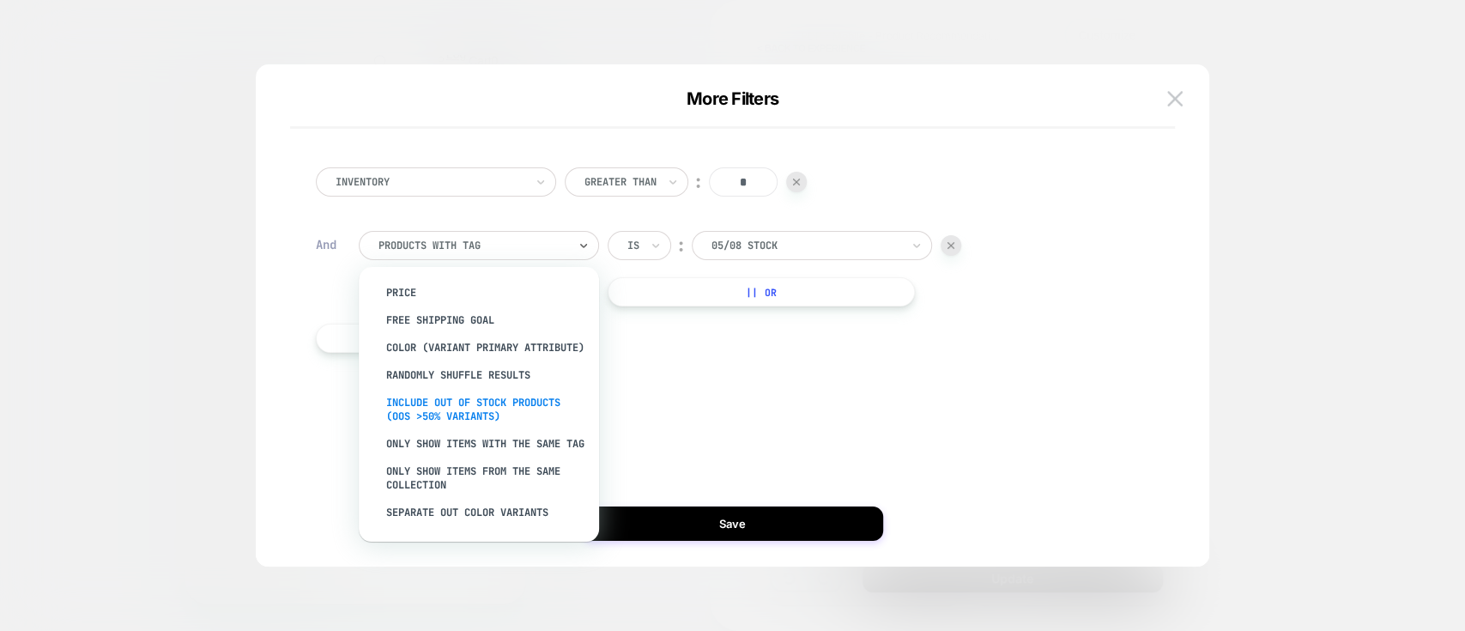
scroll to position [161, 0]
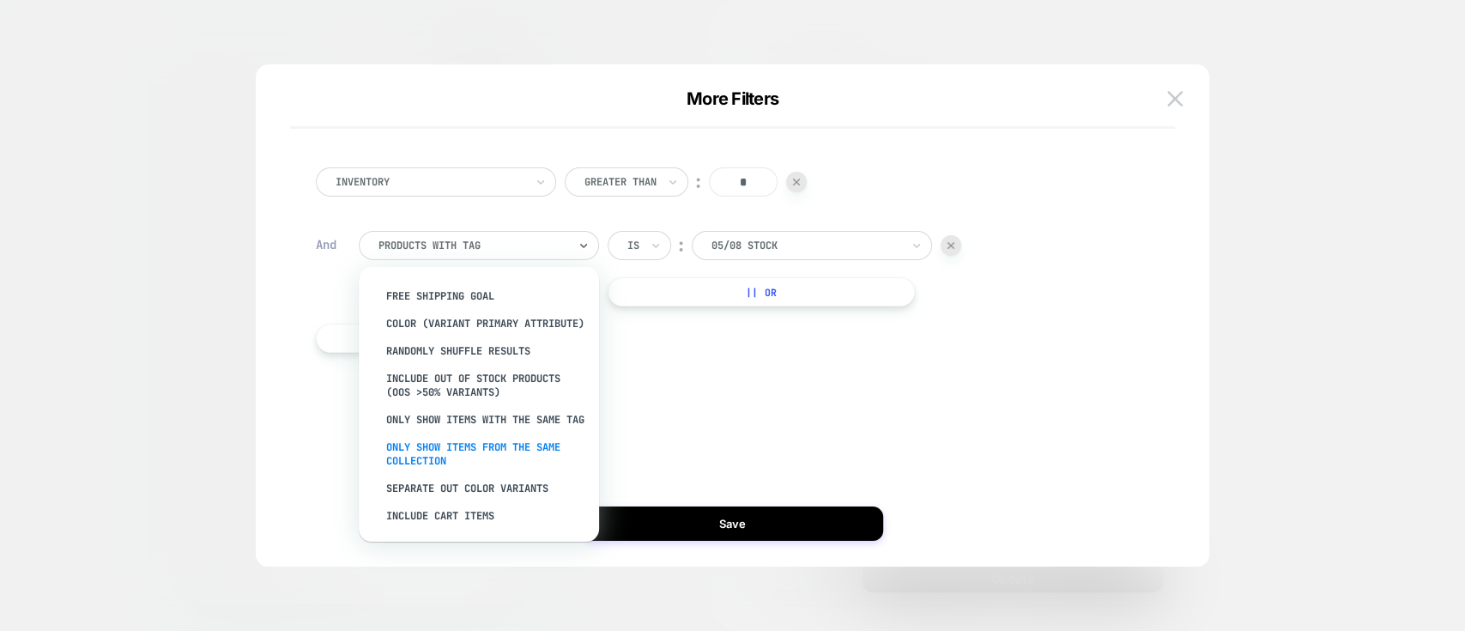
click at [420, 447] on div "Only show items from the same collection" at bounding box center [487, 453] width 223 height 41
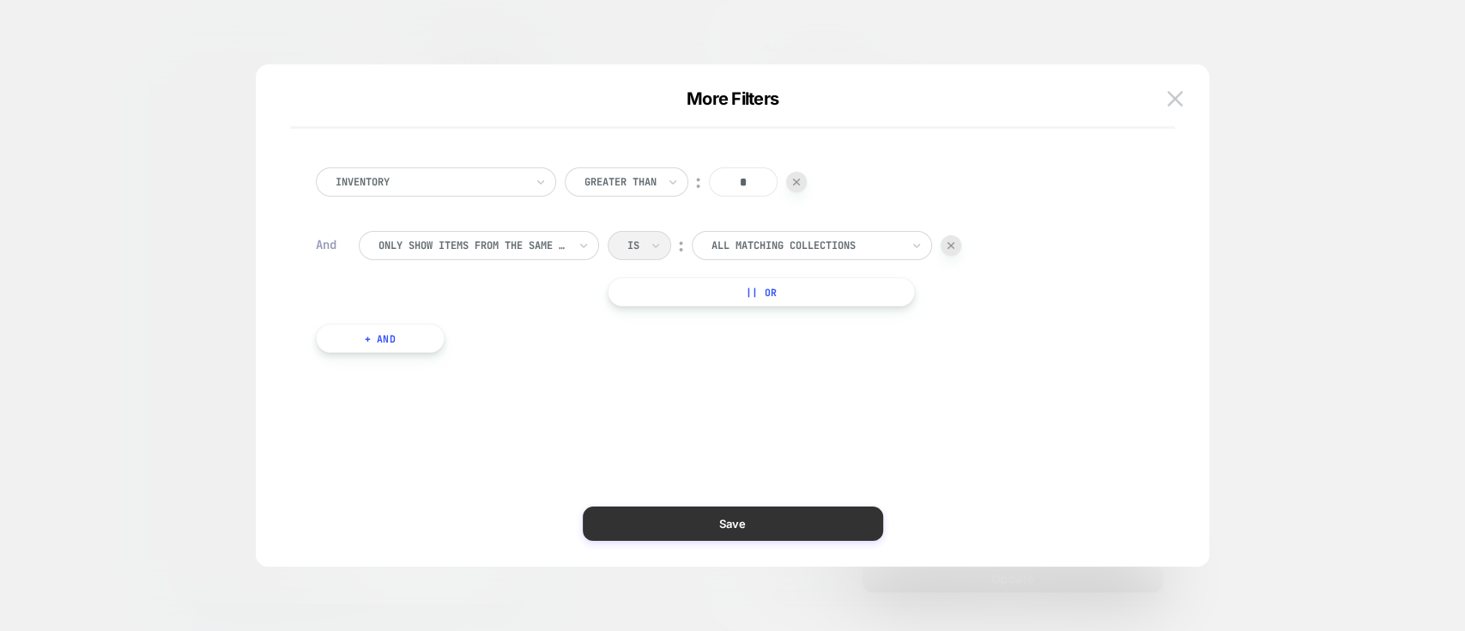
click at [712, 472] on button "Save" at bounding box center [733, 523] width 300 height 34
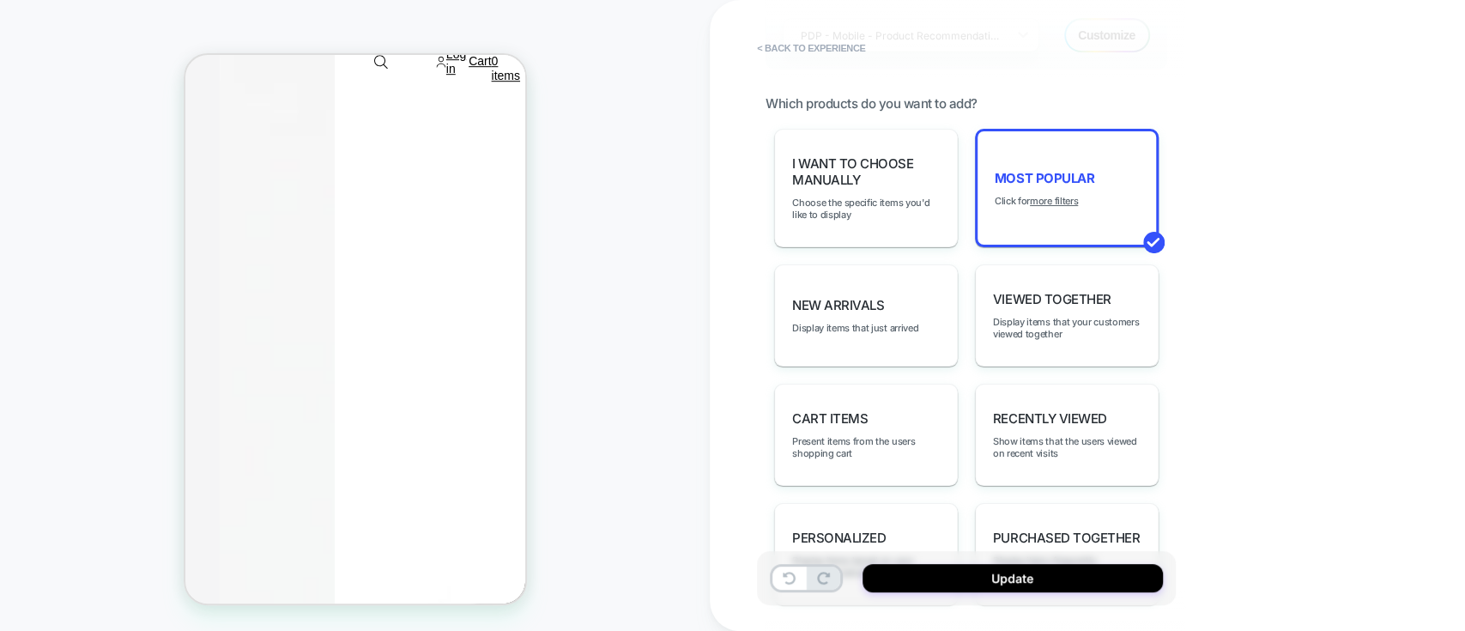
scroll to position [865, 0]
click at [1062, 195] on u "more filters" at bounding box center [1054, 201] width 48 height 12
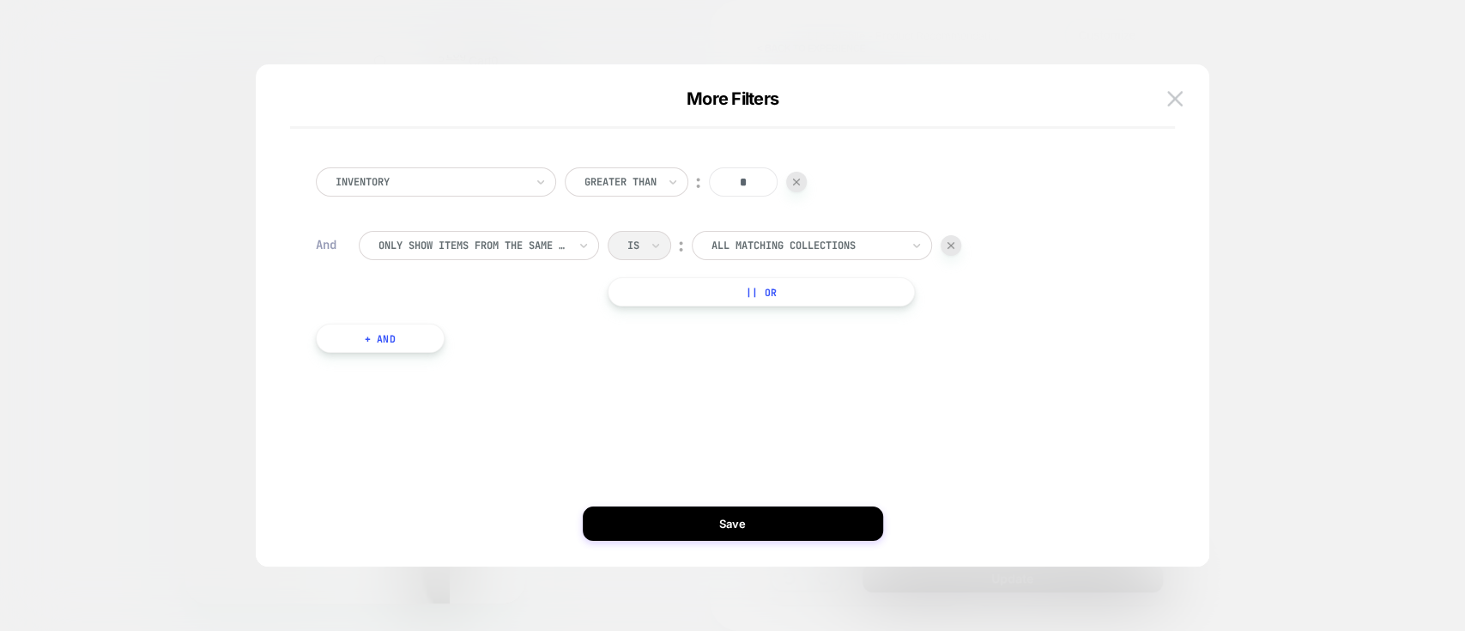
click at [945, 249] on div at bounding box center [951, 245] width 21 height 21
click at [795, 472] on div "Inventory Greater Than ︰ * + And" at bounding box center [733, 324] width 903 height 485
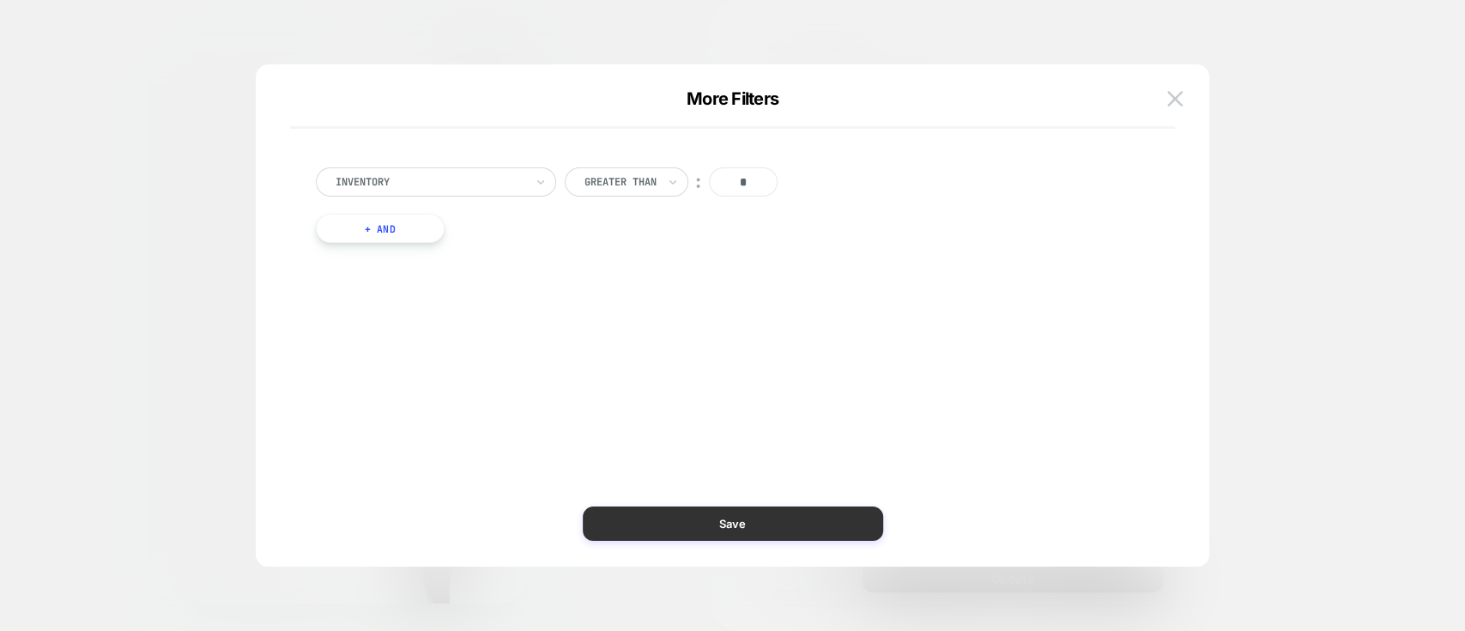
click at [802, 472] on button "Save" at bounding box center [733, 523] width 300 height 34
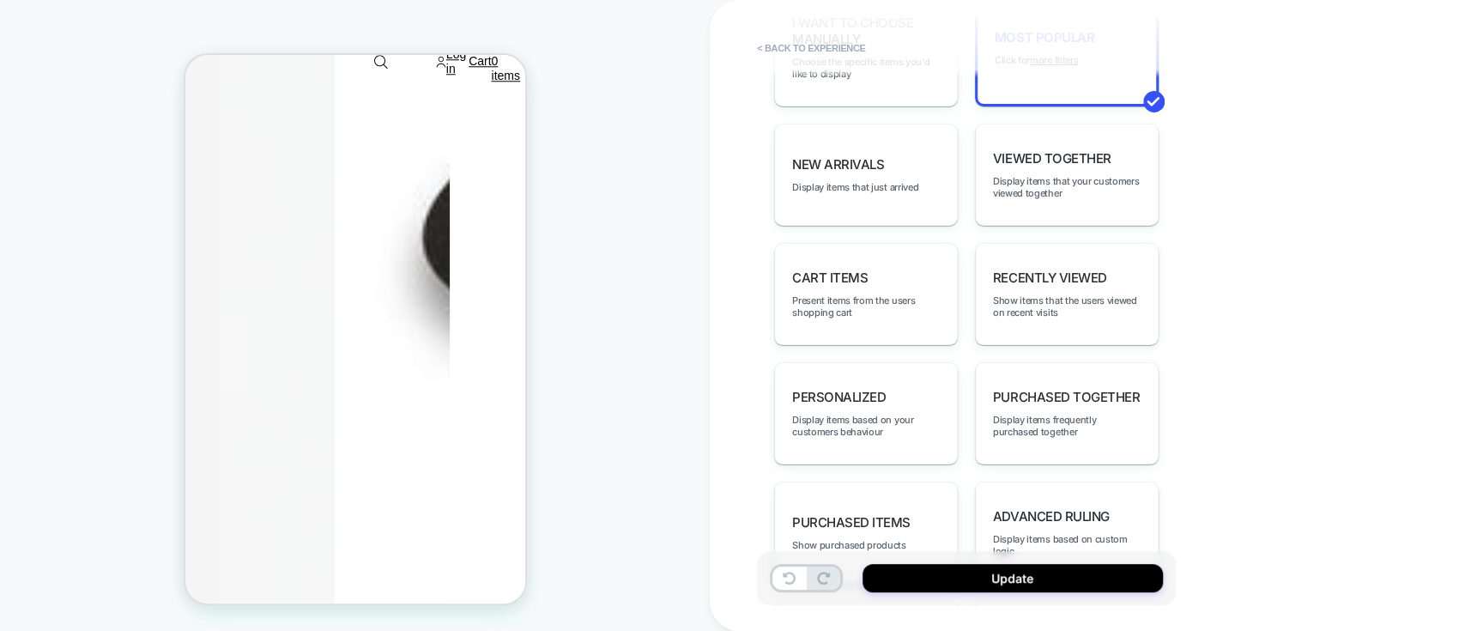
scroll to position [890, 0]
click at [1037, 410] on span "Display items frequently purchased together" at bounding box center [1067, 422] width 148 height 24
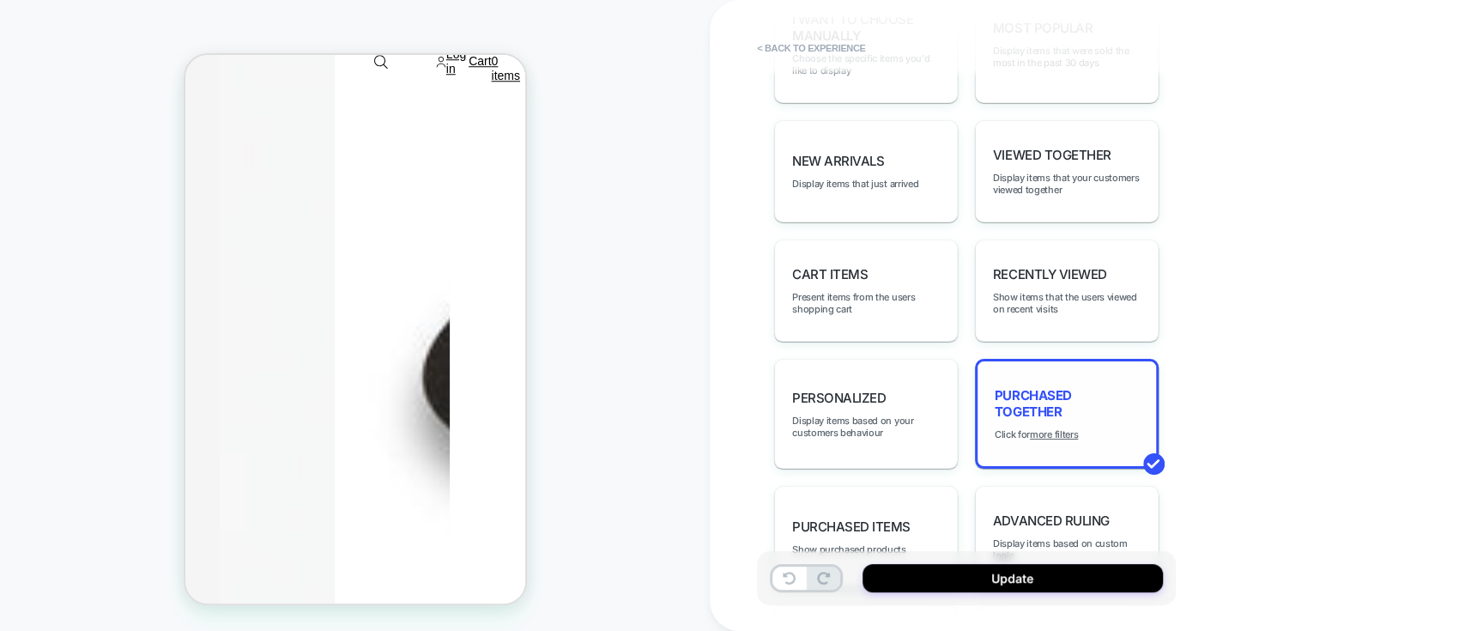
scroll to position [0, 0]
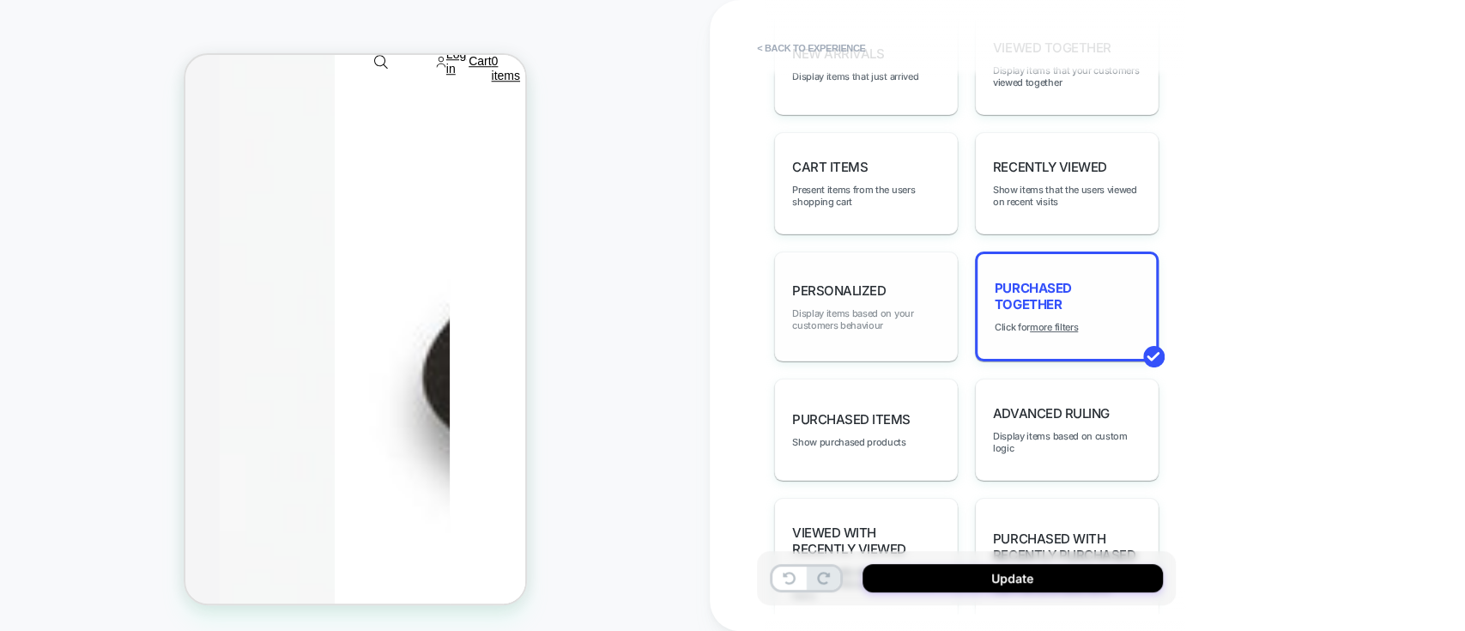
scroll to position [1083, 0]
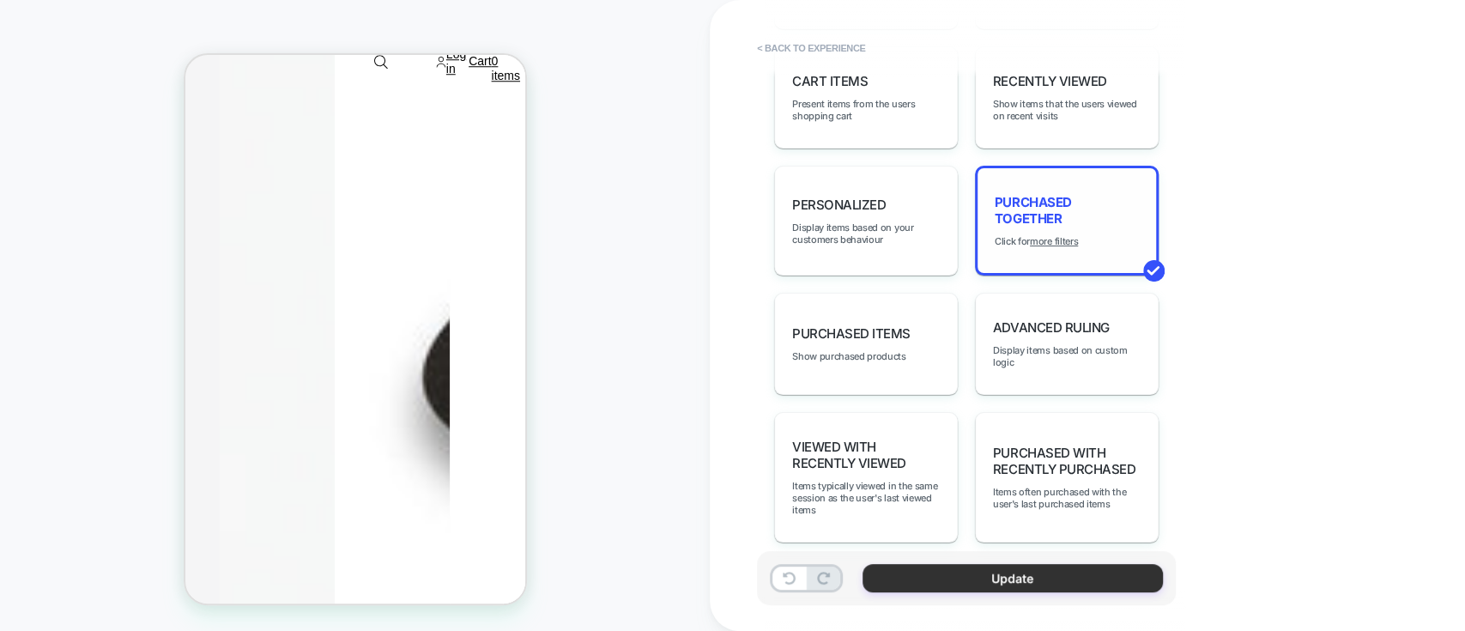
click at [949, 472] on button "Update" at bounding box center [1013, 578] width 300 height 28
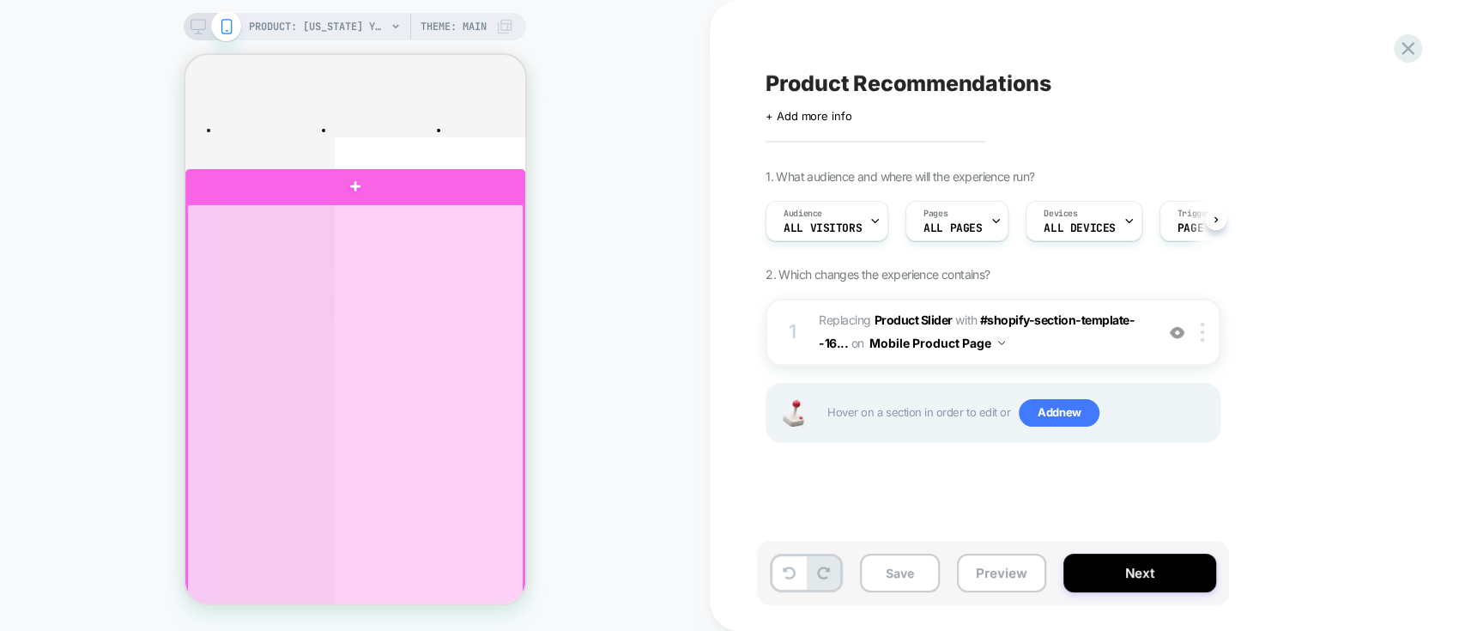
scroll to position [0, 0]
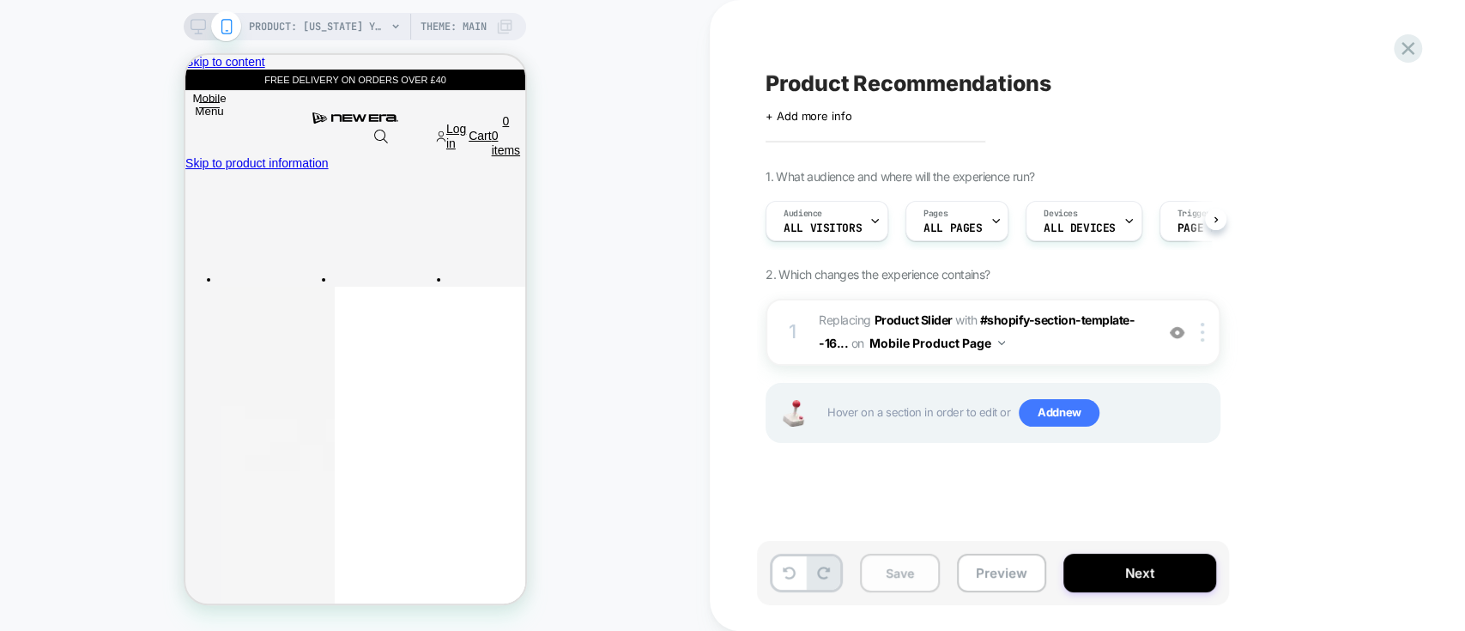
click at [923, 472] on button "Save" at bounding box center [900, 573] width 80 height 39
click at [1098, 52] on icon at bounding box center [1408, 48] width 13 height 13
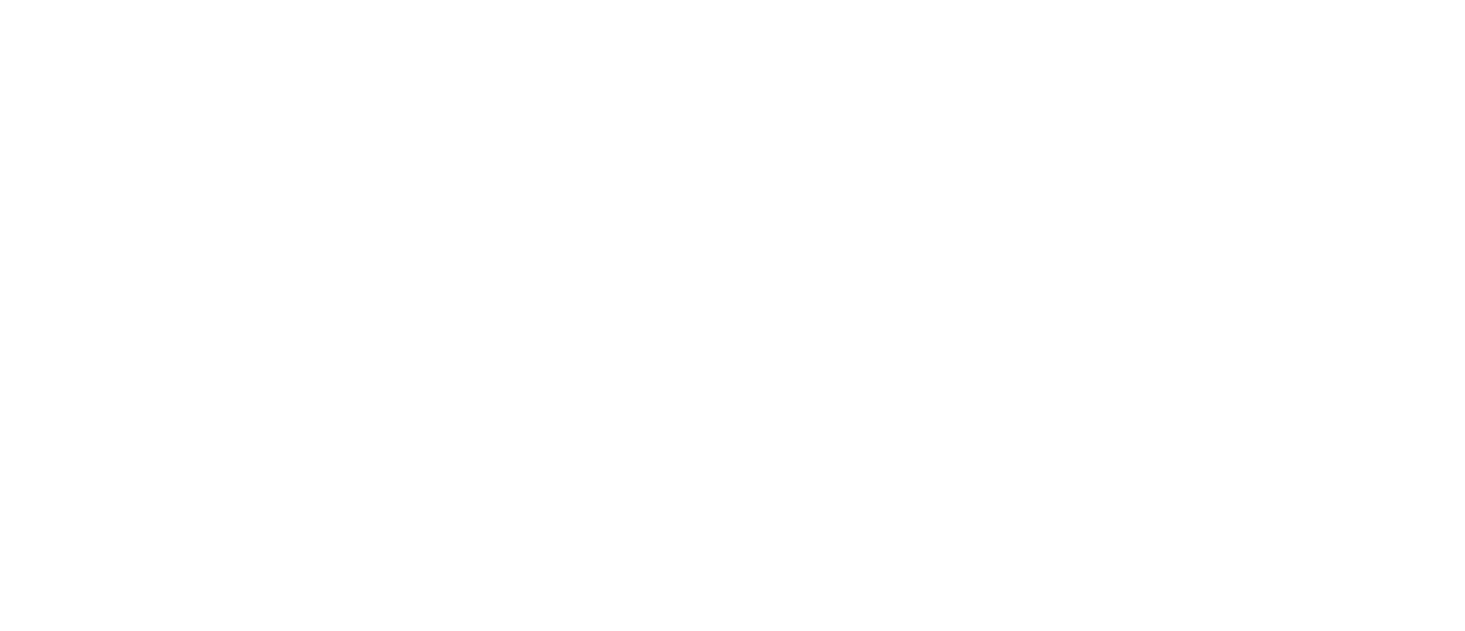
click at [1098, 52] on html "Navigated to [DOMAIN_NAME] | No-code CRO for Shopify 6" at bounding box center [732, 315] width 1465 height 631
